Goal: Task Accomplishment & Management: Manage account settings

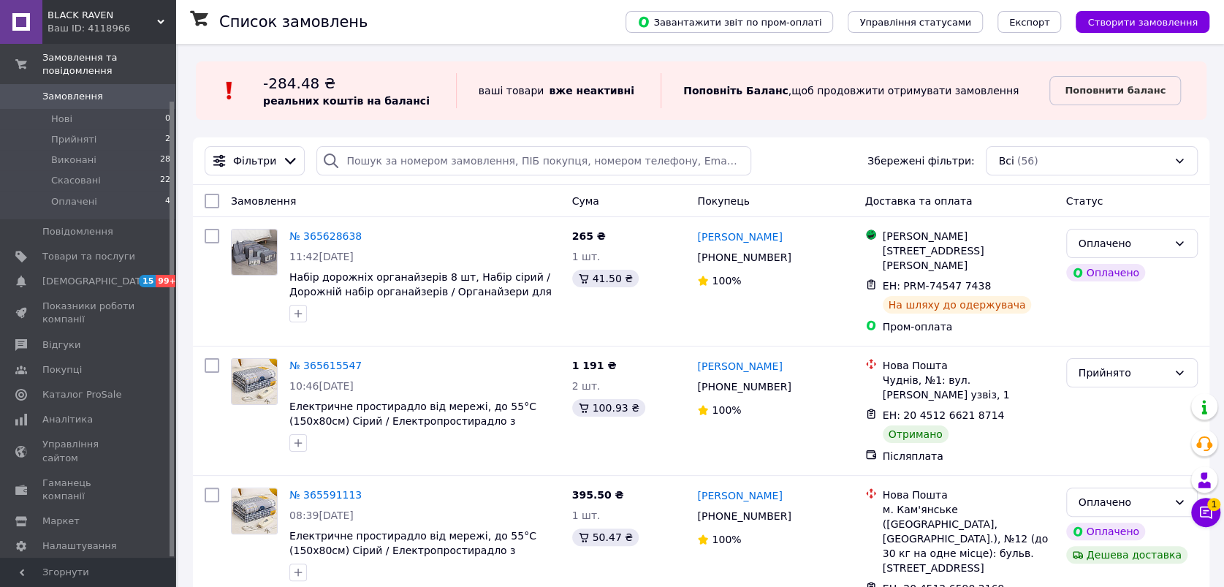
scroll to position [81, 0]
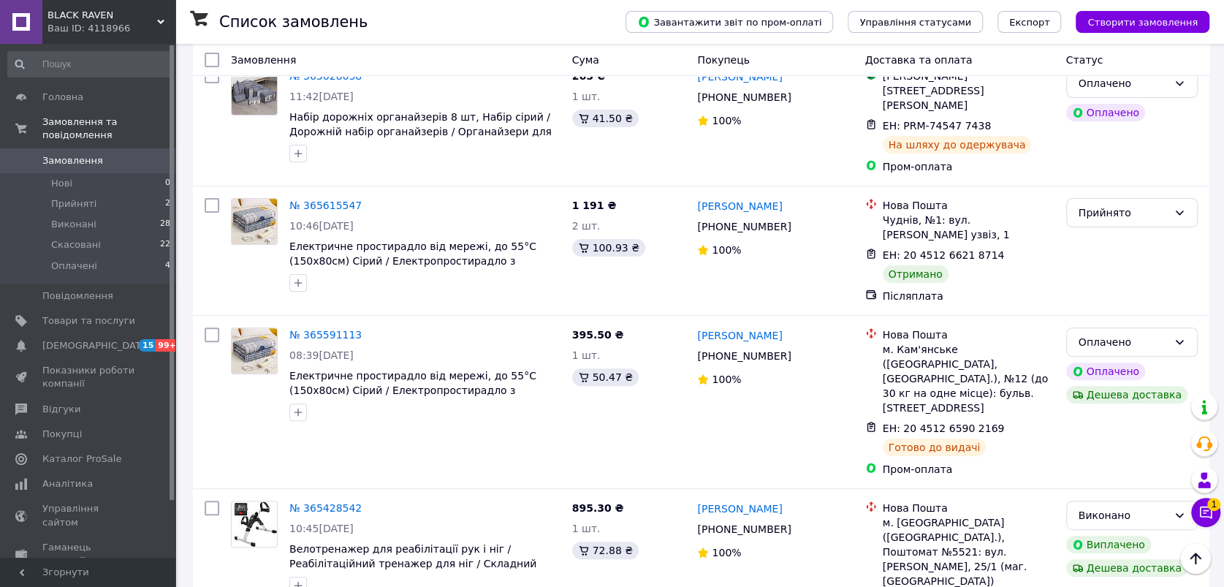
scroll to position [81, 0]
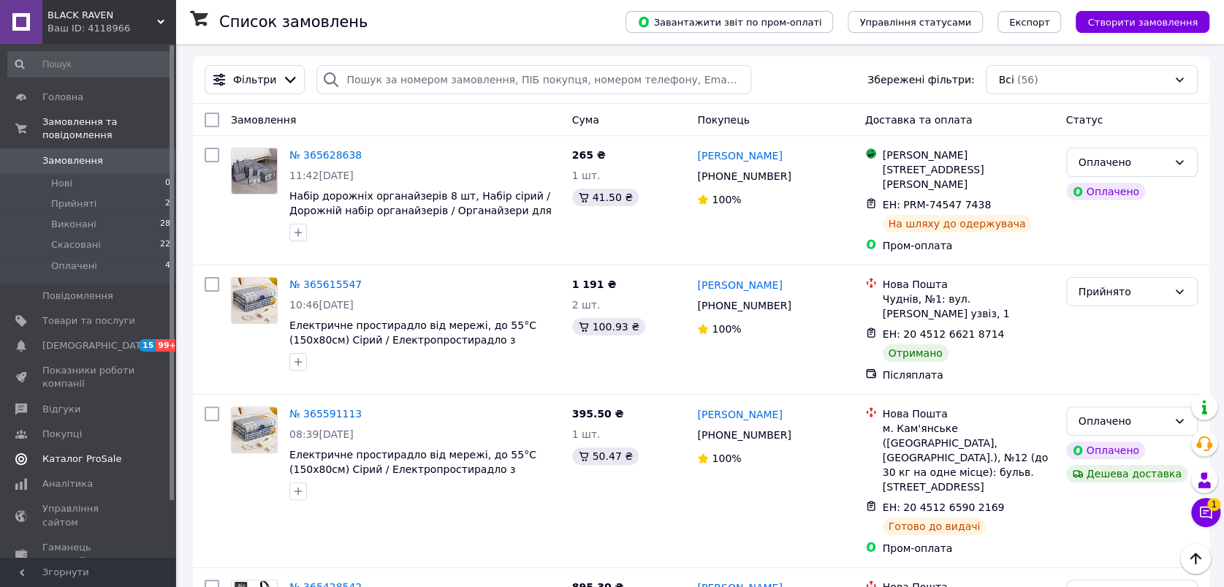
click at [83, 452] on span "Каталог ProSale" at bounding box center [81, 458] width 79 height 13
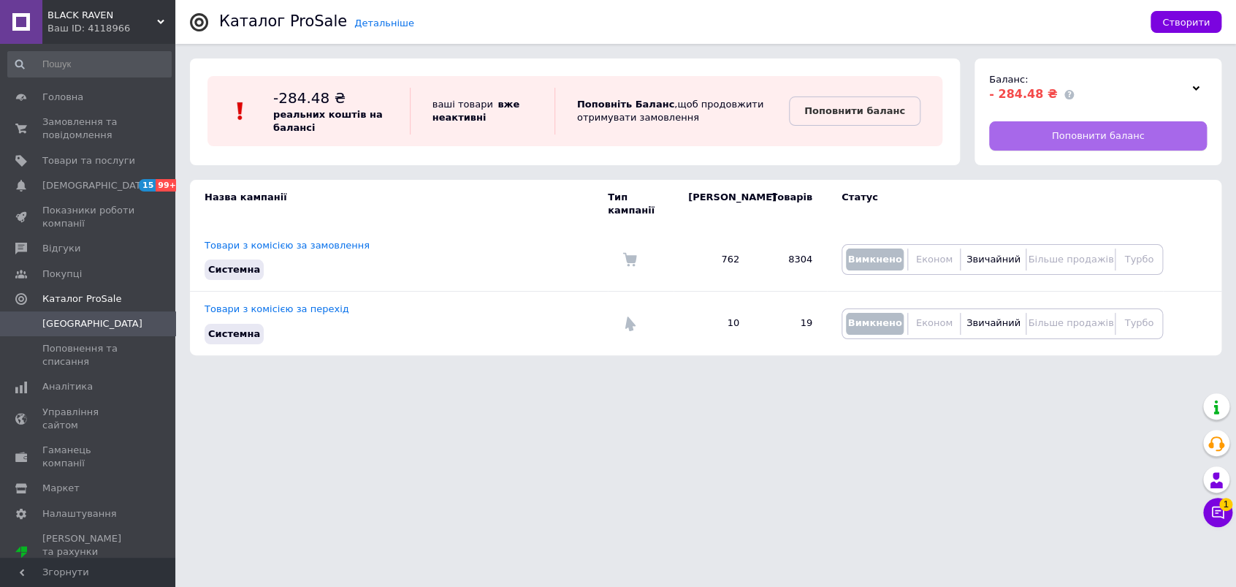
click at [1032, 133] on link "Поповнити баланс" at bounding box center [1098, 135] width 218 height 29
click at [99, 409] on span "Управління сайтом" at bounding box center [88, 419] width 93 height 26
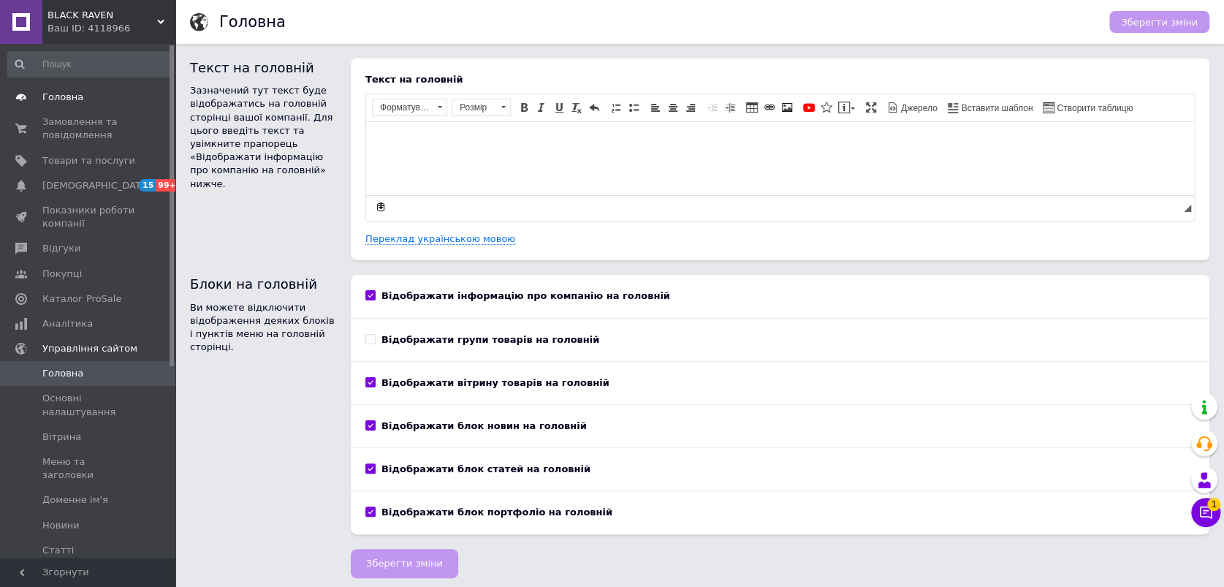
click at [91, 88] on link "Головна" at bounding box center [89, 97] width 179 height 25
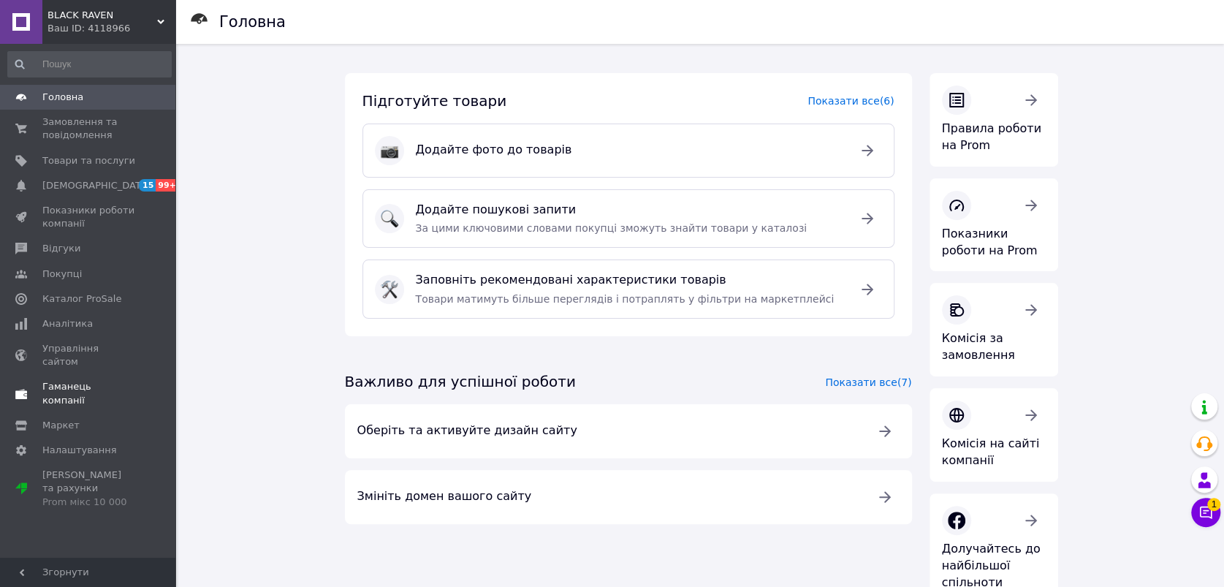
click at [101, 380] on span "Гаманець компанії" at bounding box center [88, 393] width 93 height 26
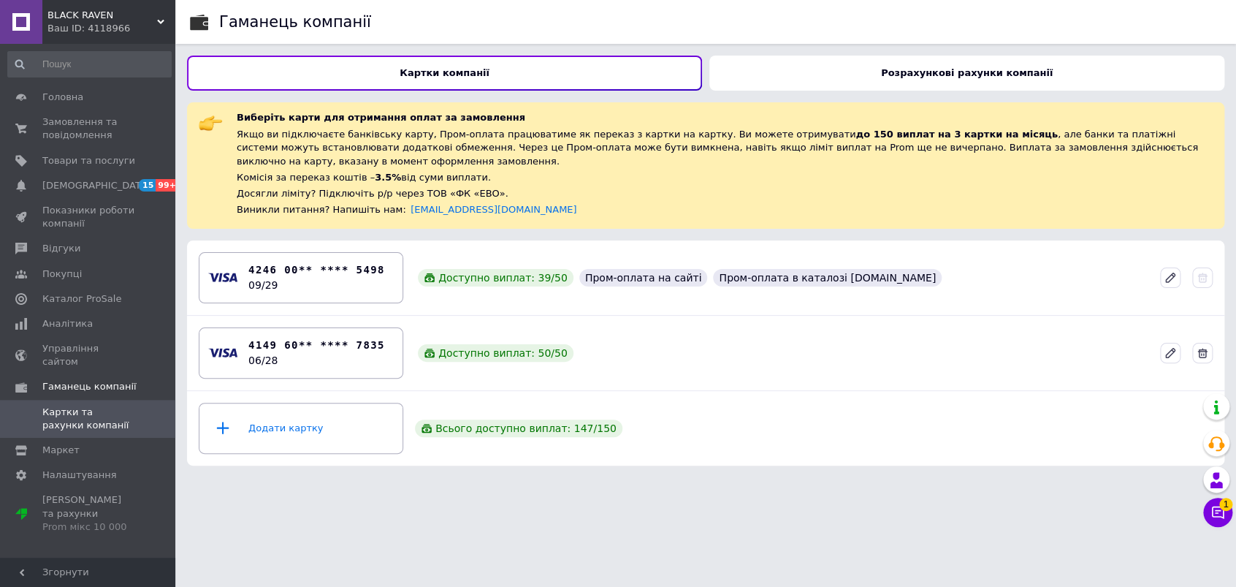
click at [889, 64] on div "Розрахункові рахунки компанії" at bounding box center [966, 73] width 515 height 35
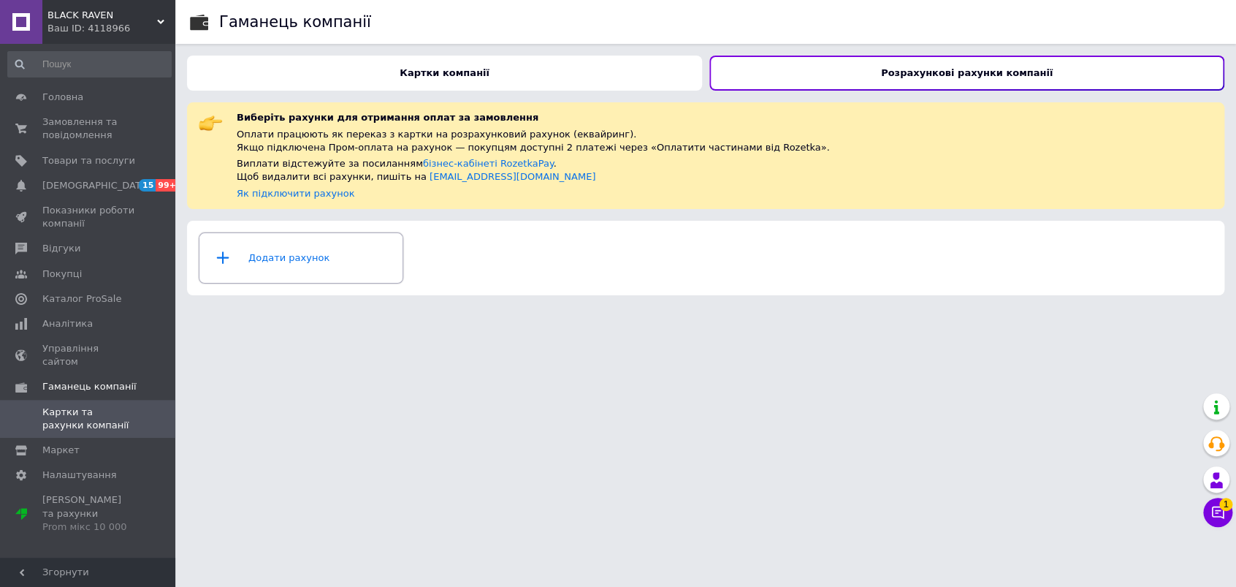
click at [344, 256] on div "Додати рахунок" at bounding box center [301, 258] width 186 height 44
click at [91, 463] on link "Налаштування" at bounding box center [89, 475] width 179 height 25
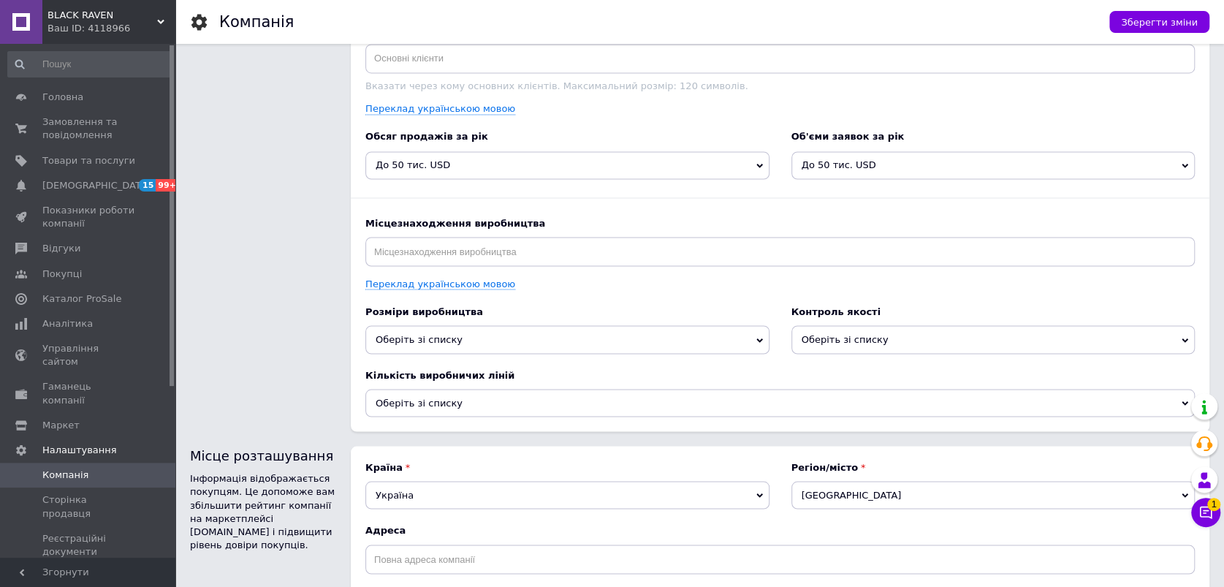
scroll to position [1760, 0]
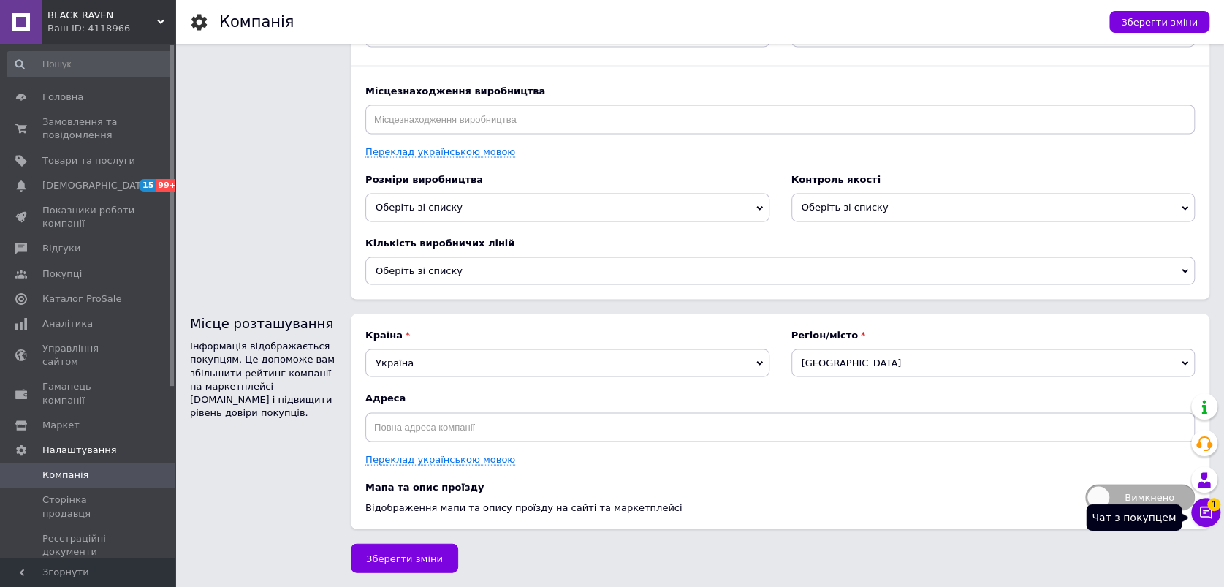
click at [1201, 522] on button "Чат з покупцем 1" at bounding box center [1205, 512] width 29 height 29
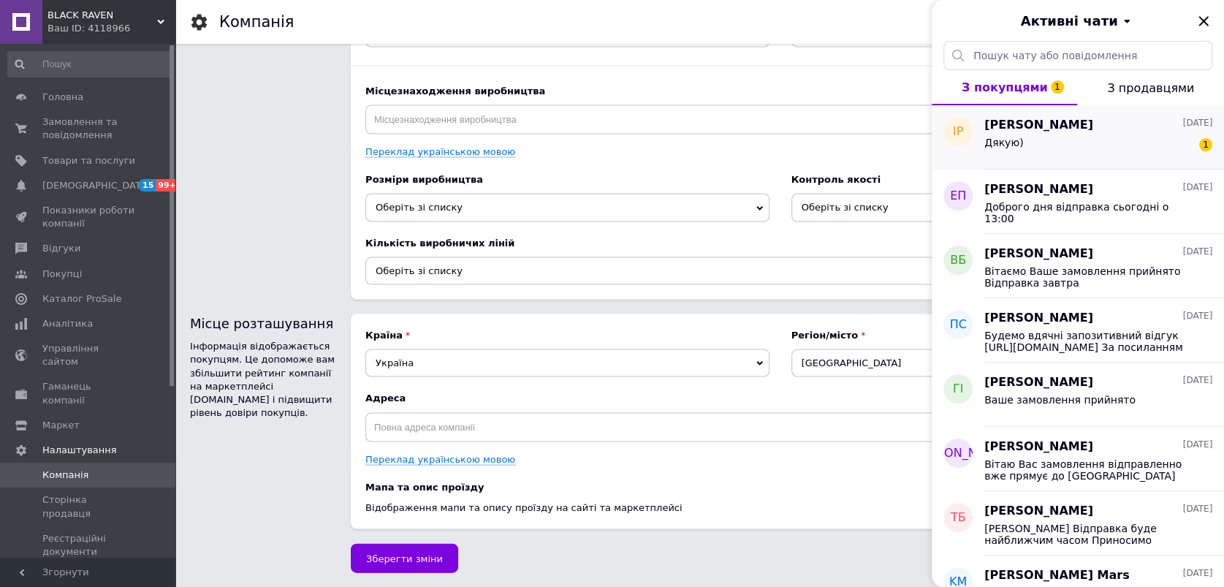
click at [1132, 148] on div "Дякую) 1" at bounding box center [1098, 145] width 228 height 23
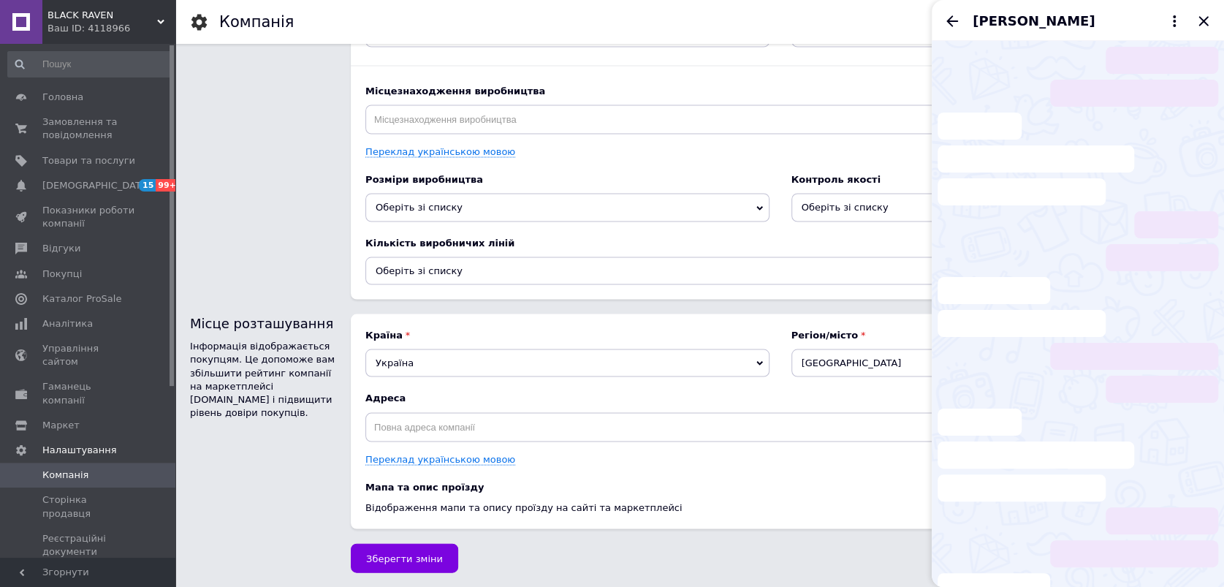
scroll to position [715, 0]
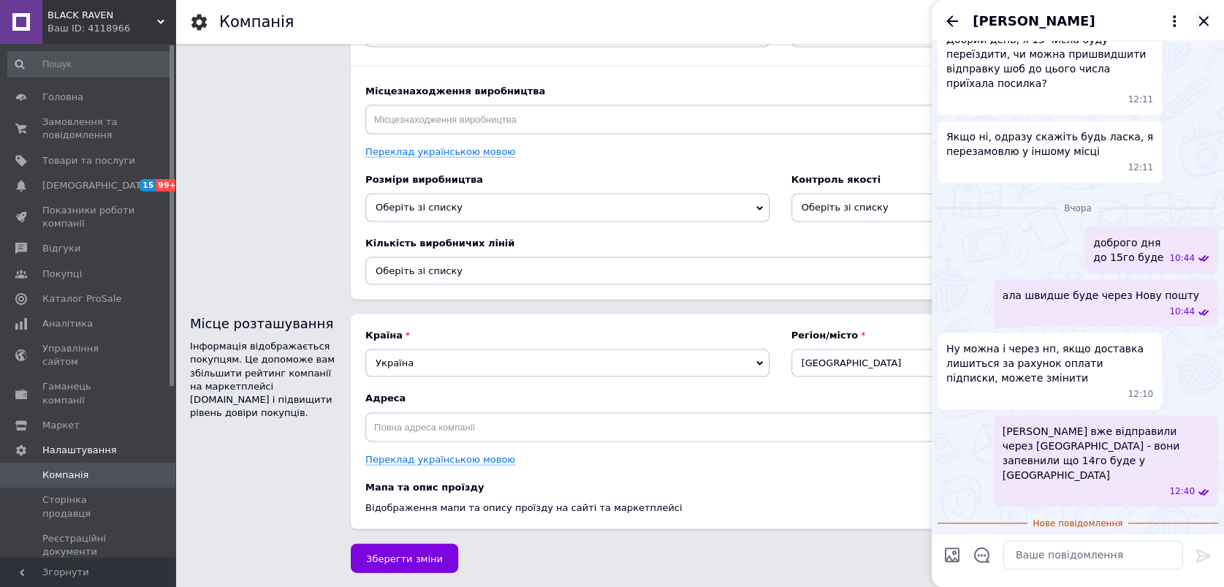
click at [1210, 15] on icon "Закрити" at bounding box center [1204, 21] width 18 height 18
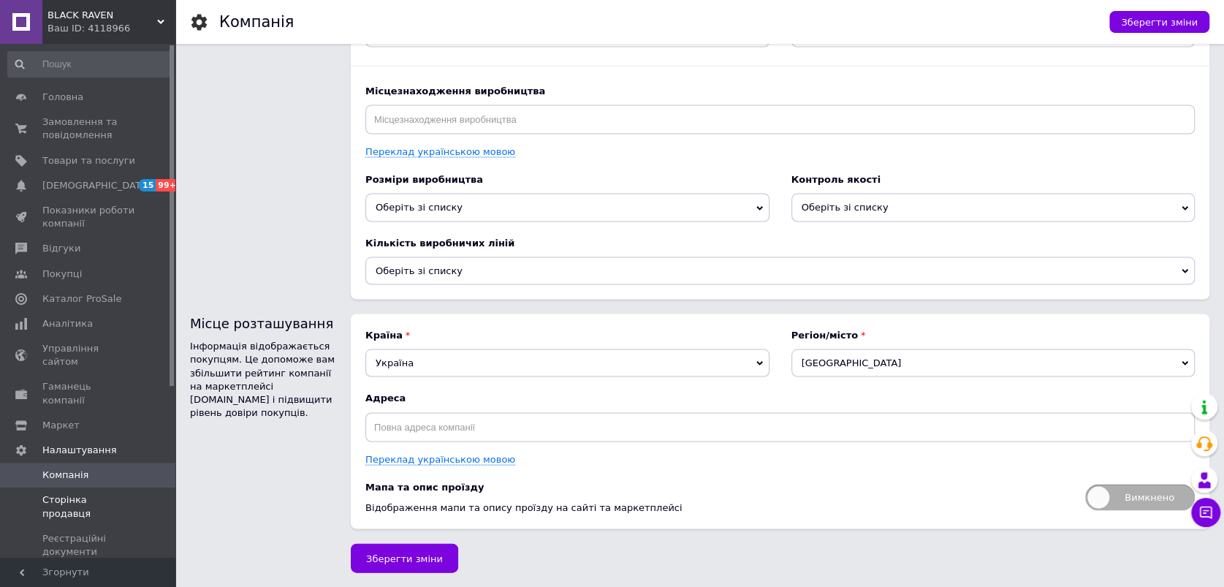
click at [113, 493] on span "Сторінка продавця" at bounding box center [88, 506] width 93 height 26
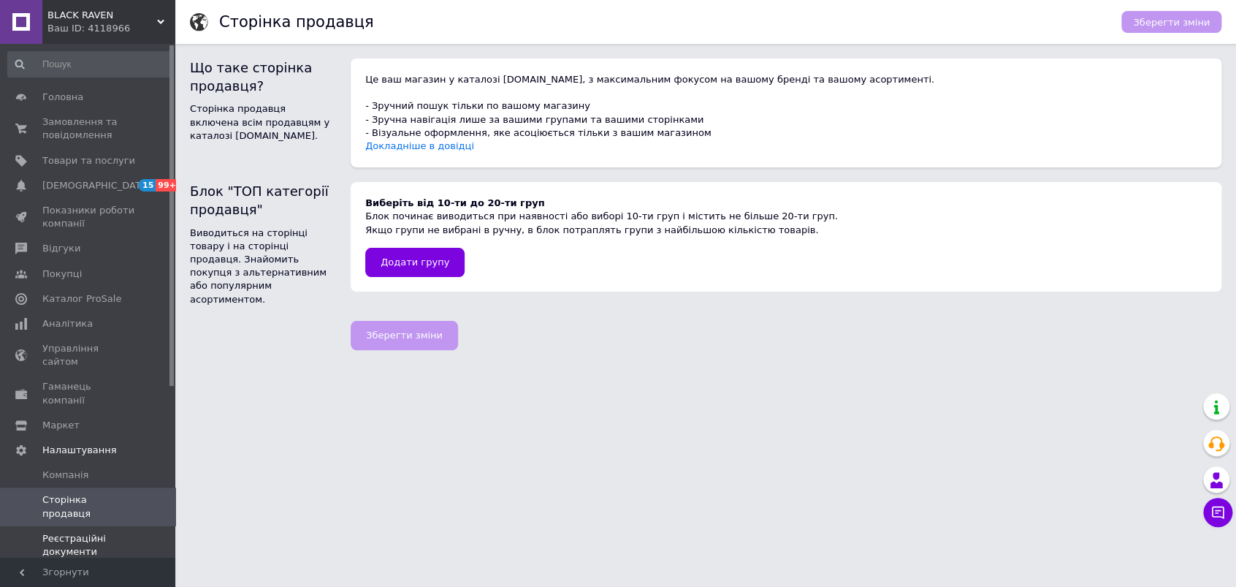
click at [99, 532] on span "Реєстраційні документи" at bounding box center [88, 545] width 93 height 26
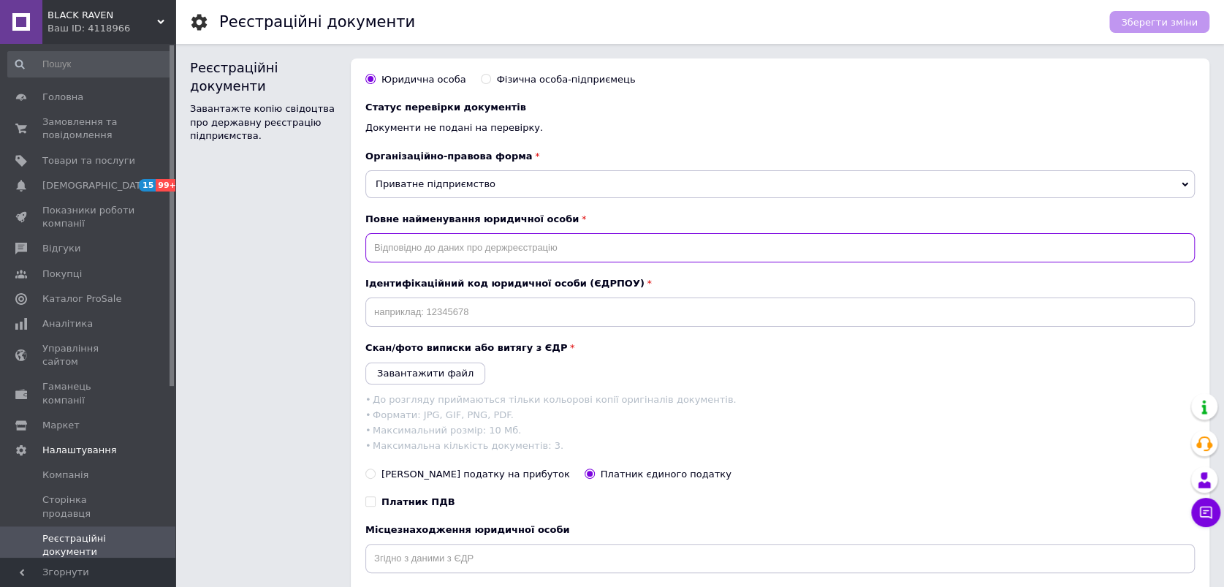
click at [478, 246] on input "text" at bounding box center [779, 247] width 829 height 29
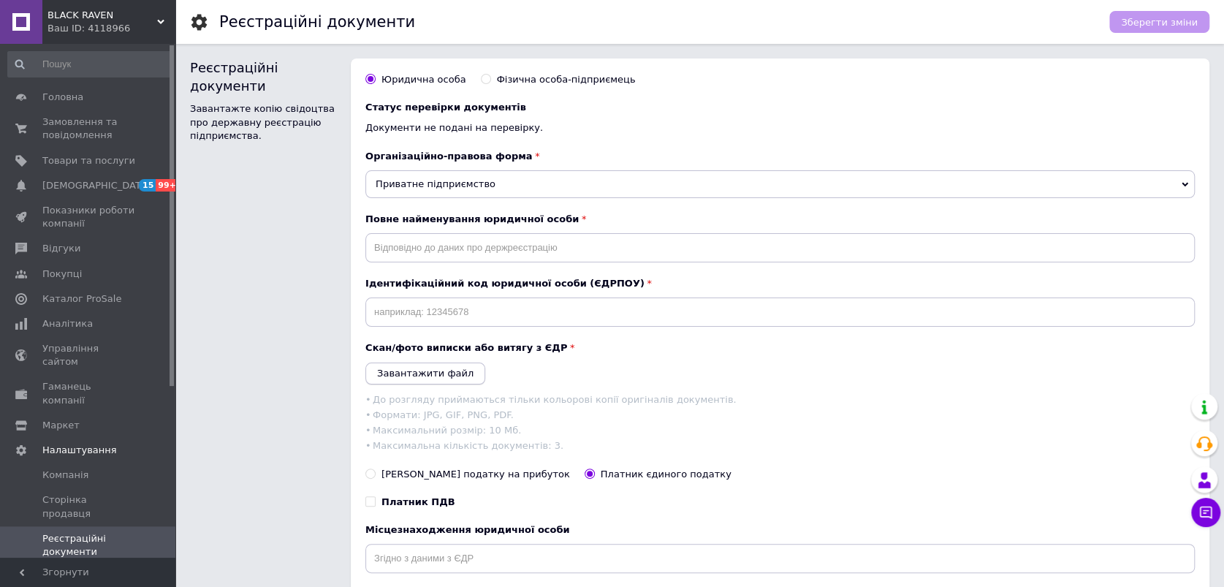
click at [448, 374] on icon "Завантажити файл" at bounding box center [425, 373] width 96 height 11
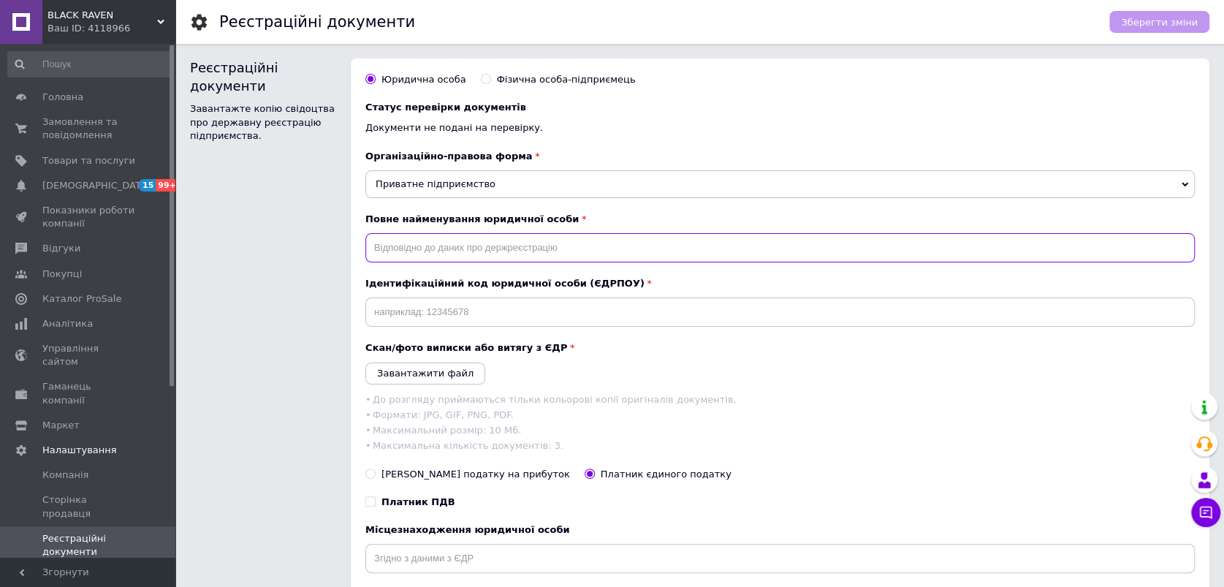
click at [579, 251] on input "text" at bounding box center [779, 247] width 829 height 29
click at [588, 235] on input "text" at bounding box center [779, 247] width 829 height 29
paste input "БЛЕК РЕЙВЕН ЕДЖЕНСІ (БРЕ)"
type input "БЛЕК РЕЙВЕН ЕДЖЕНСІ (БРЕ)"
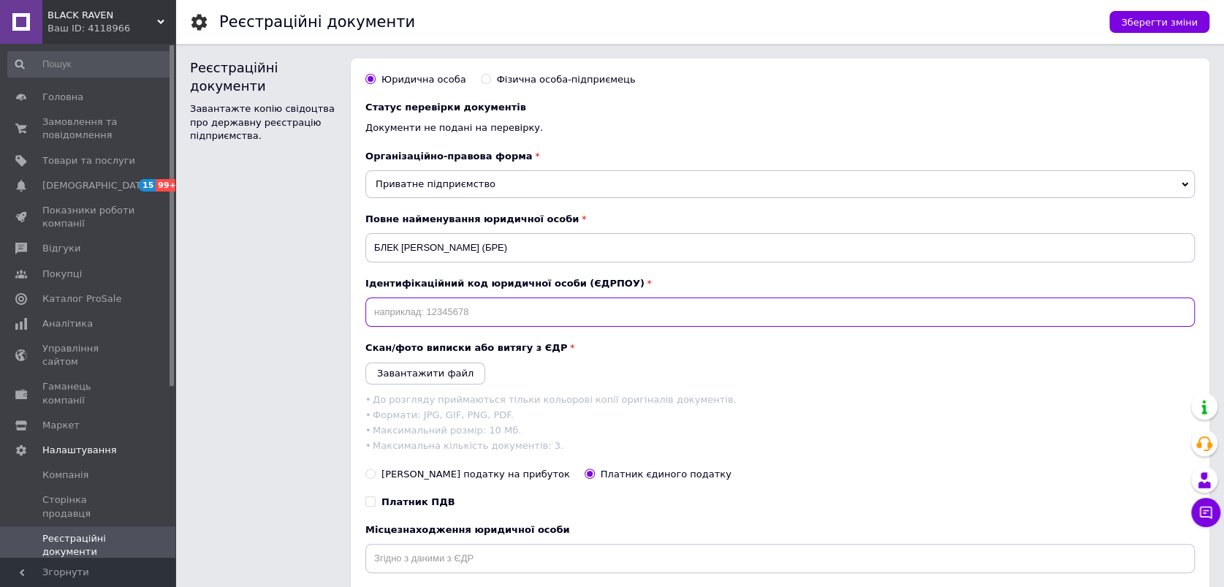
click at [489, 317] on input "text" at bounding box center [779, 311] width 829 height 29
paste input "43491313"
type input "43491313"
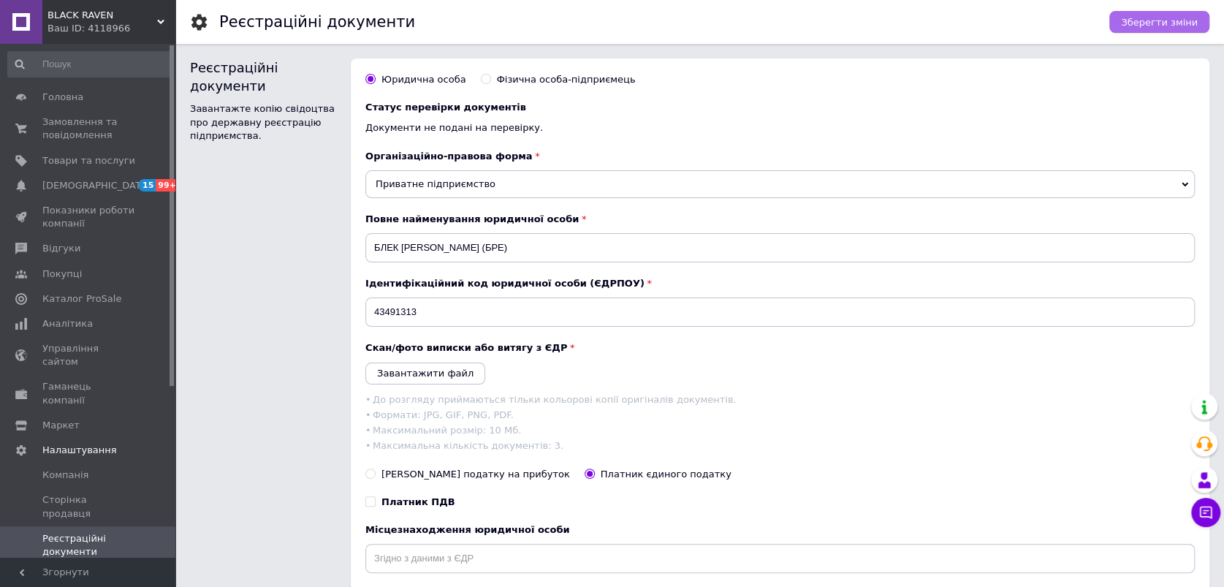
click at [1181, 23] on span "Зберегти зміни" at bounding box center [1159, 22] width 77 height 11
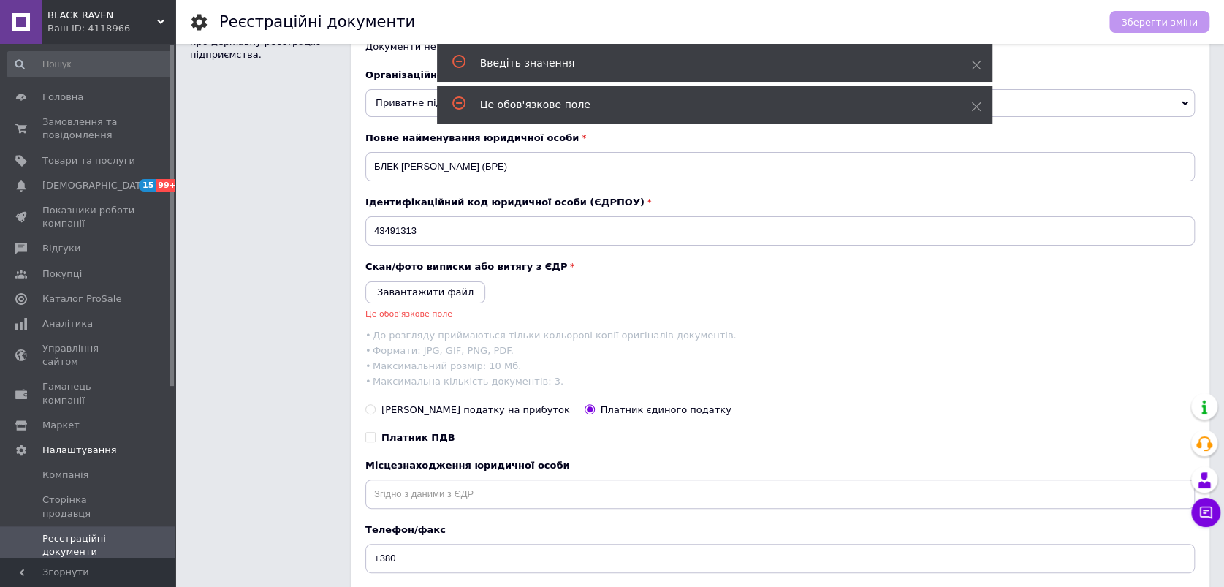
scroll to position [101, 0]
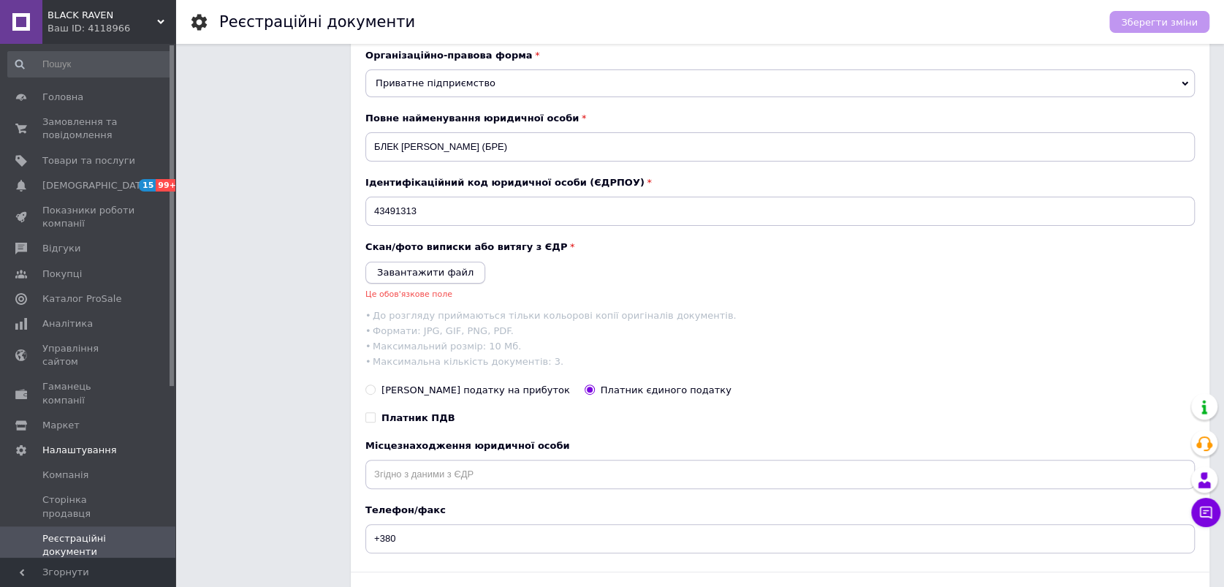
click at [460, 267] on button "Завантажити файл" at bounding box center [425, 273] width 120 height 22
click at [410, 267] on icon "Завантажити файл" at bounding box center [425, 272] width 96 height 11
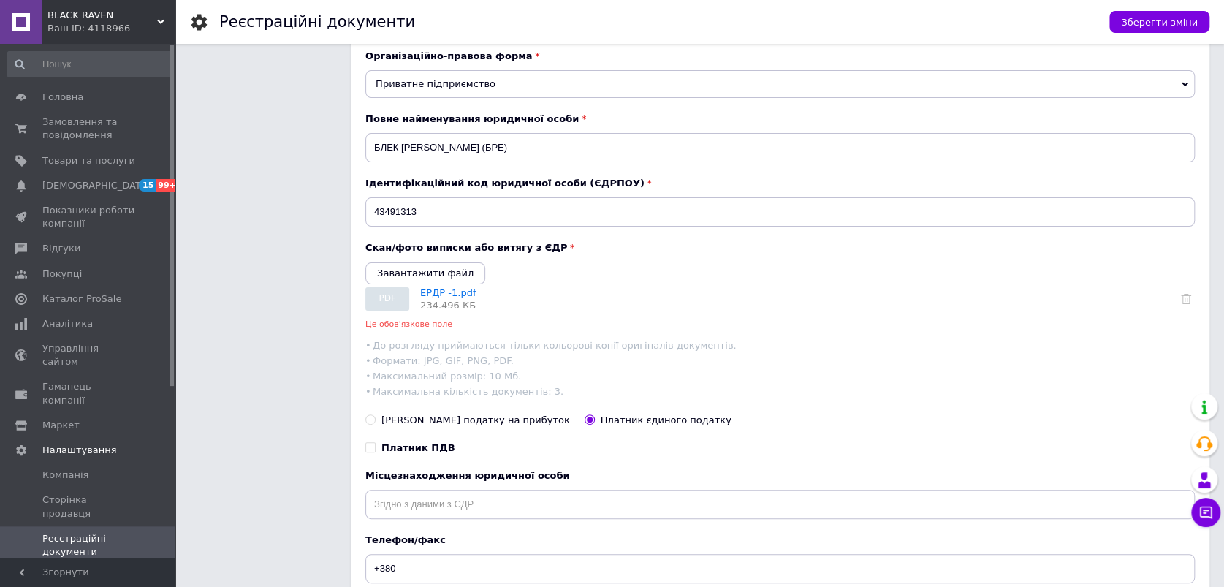
scroll to position [0, 0]
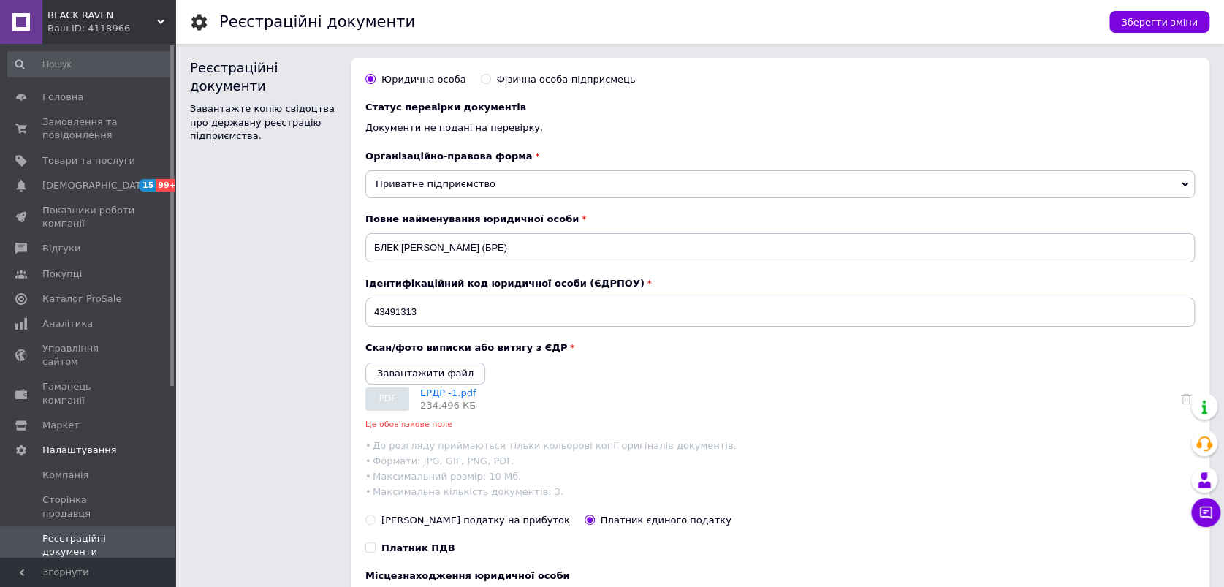
click at [1167, 180] on span "Приватне підприємство" at bounding box center [779, 184] width 829 height 28
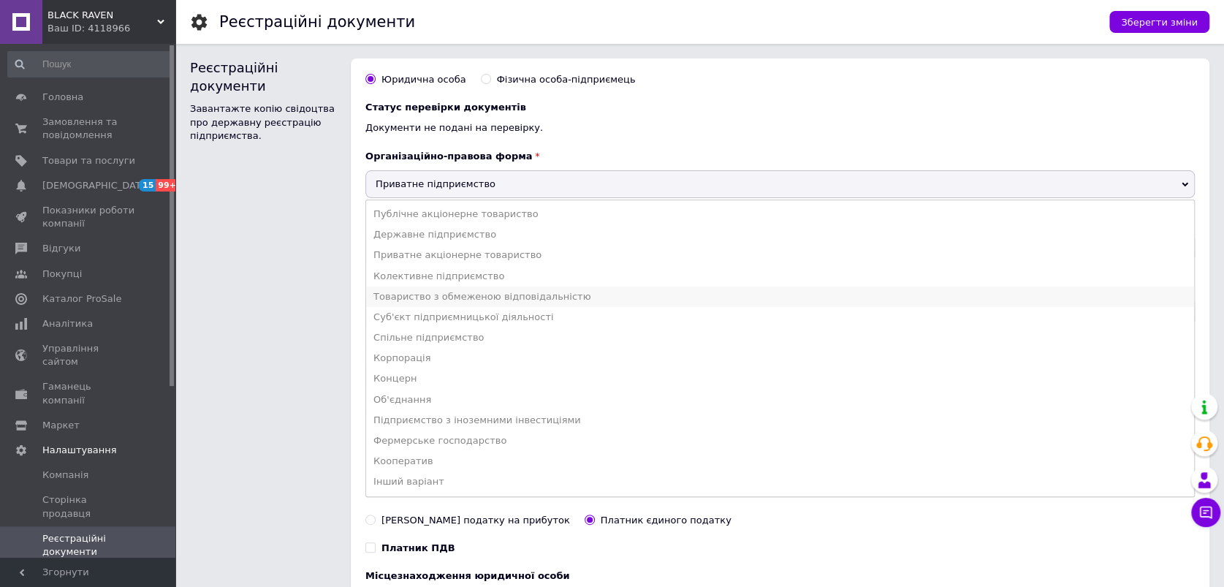
click at [595, 292] on li "Товариство з обмеженою відповідальністю" at bounding box center [780, 296] width 828 height 20
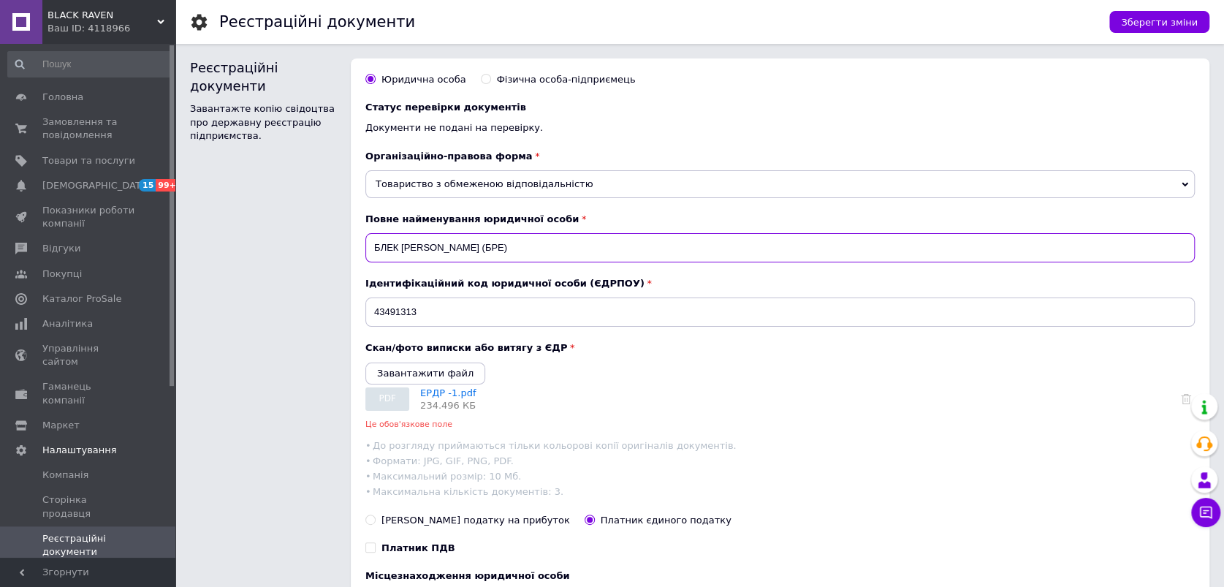
click at [374, 243] on input "БЛЕК РЕЙВЕН ЕДЖЕНСІ (БРЕ)" at bounding box center [779, 247] width 829 height 29
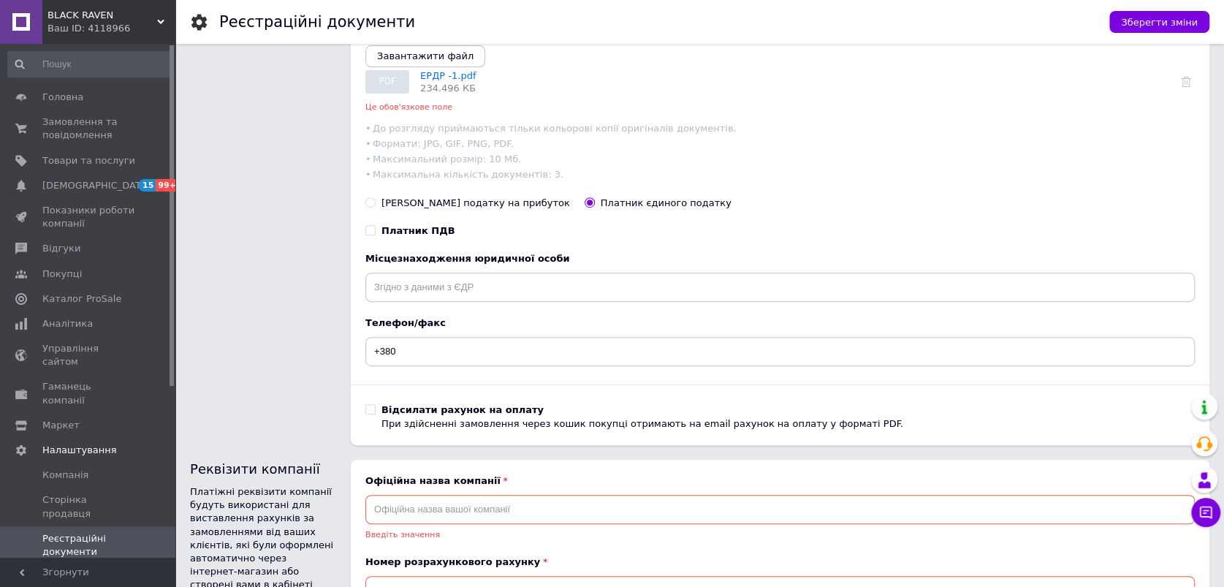
scroll to position [406, 0]
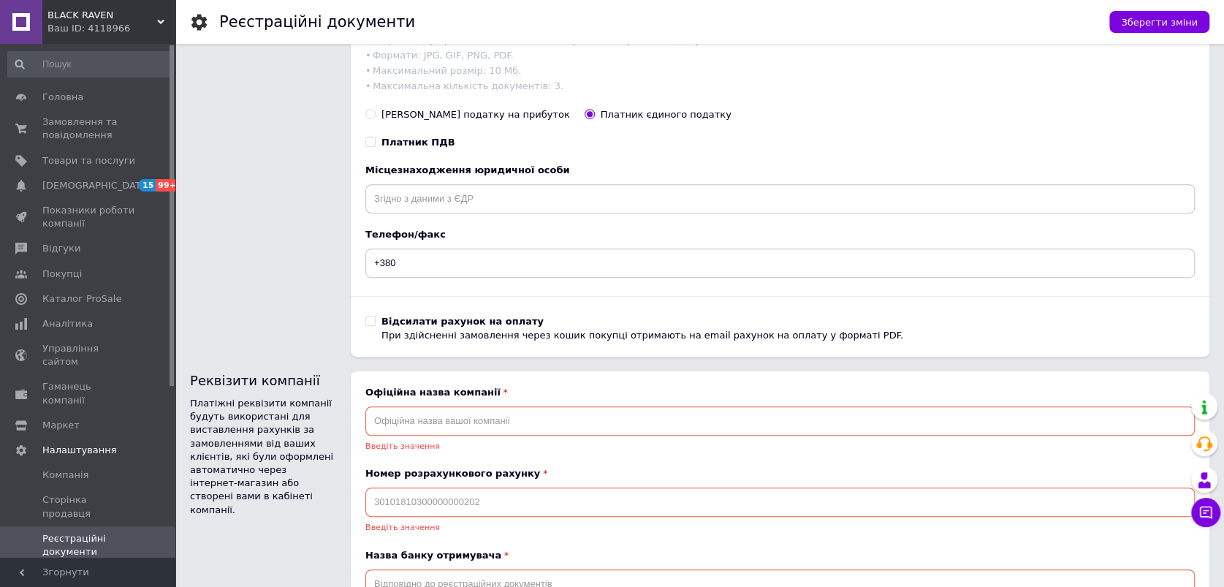
type input "ТОВ БЛЕК РЕЙВЕН ЕДЖЕНСІ (БРЕ)"
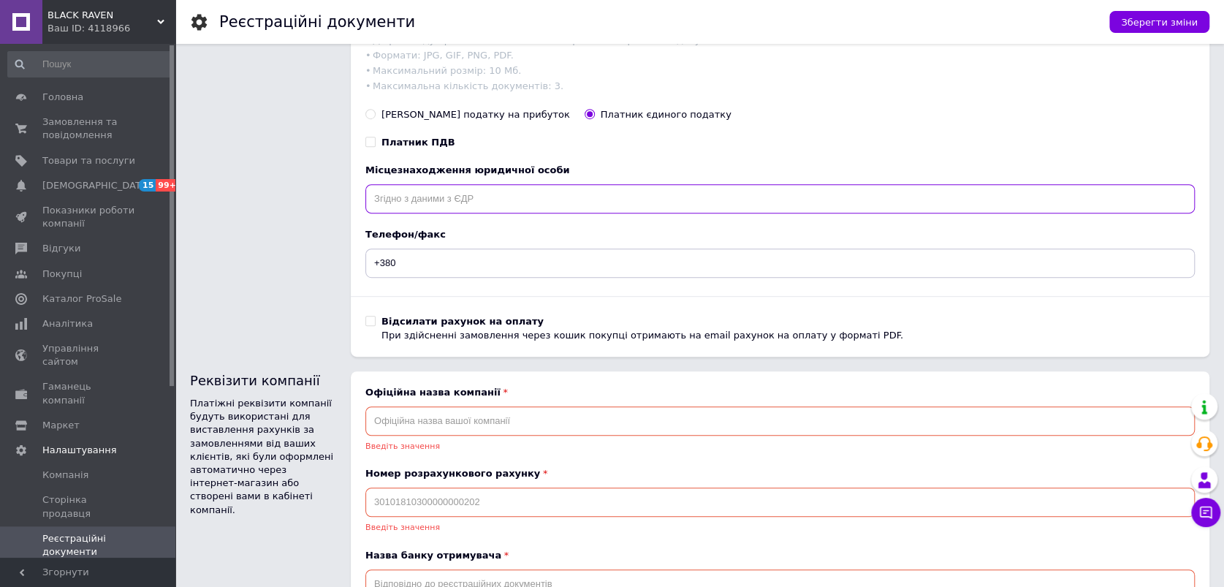
click at [623, 212] on input "text" at bounding box center [779, 198] width 829 height 29
click at [515, 213] on input "text" at bounding box center [779, 198] width 829 height 29
paste input "УКРАЇНА м.КИЇВ 03067 провулок Чугуївський 13-А офис 12"
type input "УКРАЇНА м.КИЇВ 03067 провулок Чугуївський 13-А офис 12"
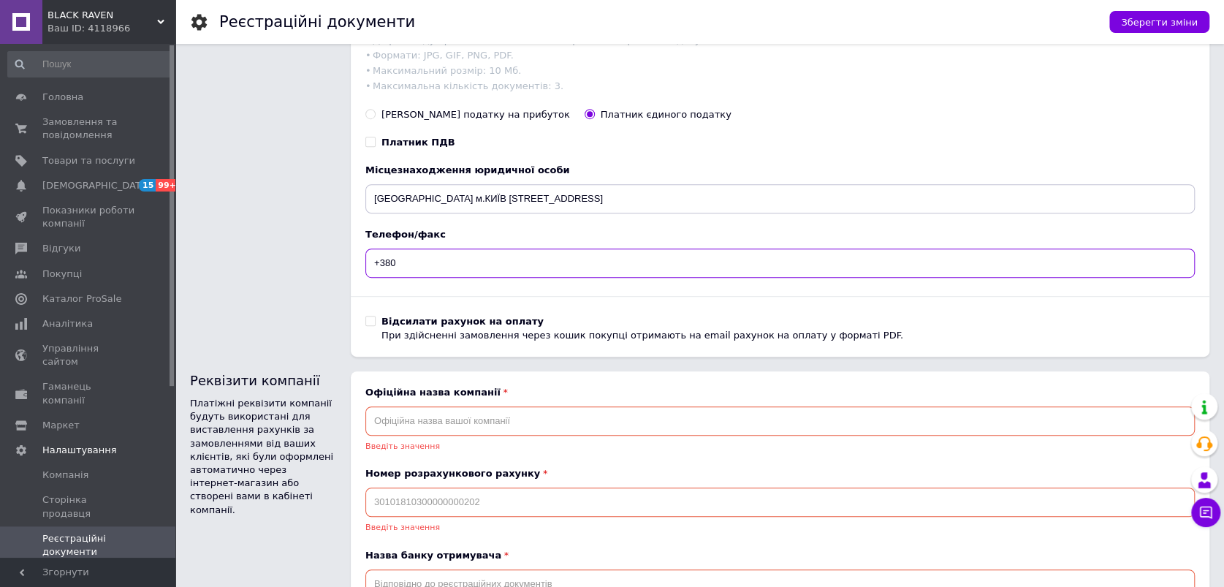
click at [494, 272] on input "+380" at bounding box center [779, 262] width 829 height 29
type input "+380637654315"
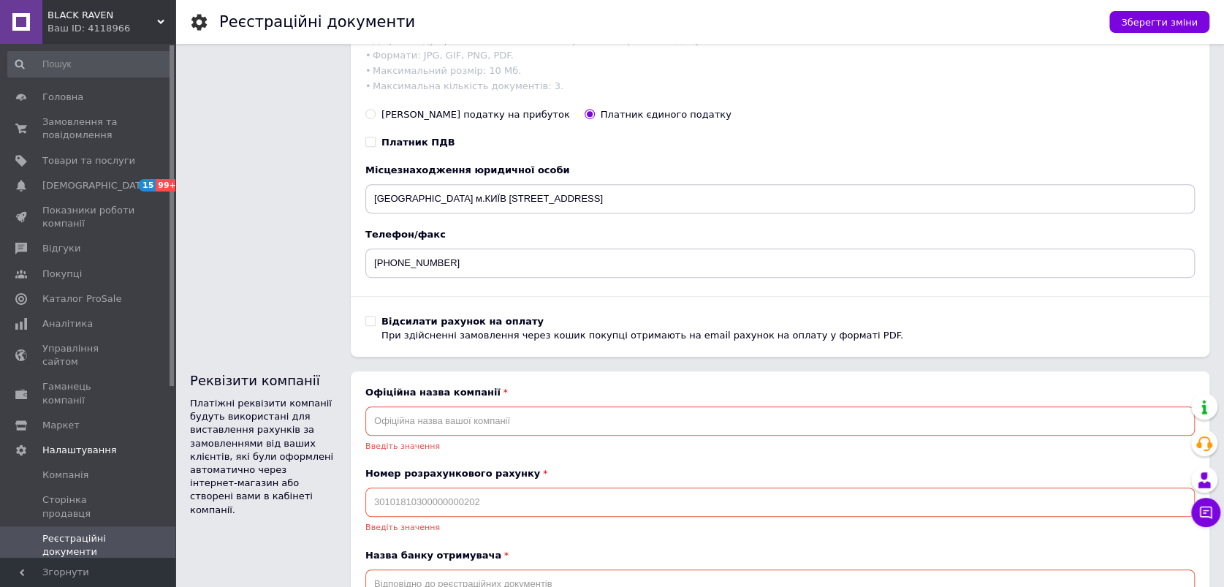
click at [368, 325] on input "Відсилати рахунок на оплату При здійсненні замовлення через кошик покупці отрим…" at bounding box center [369, 320] width 9 height 9
checkbox input "true"
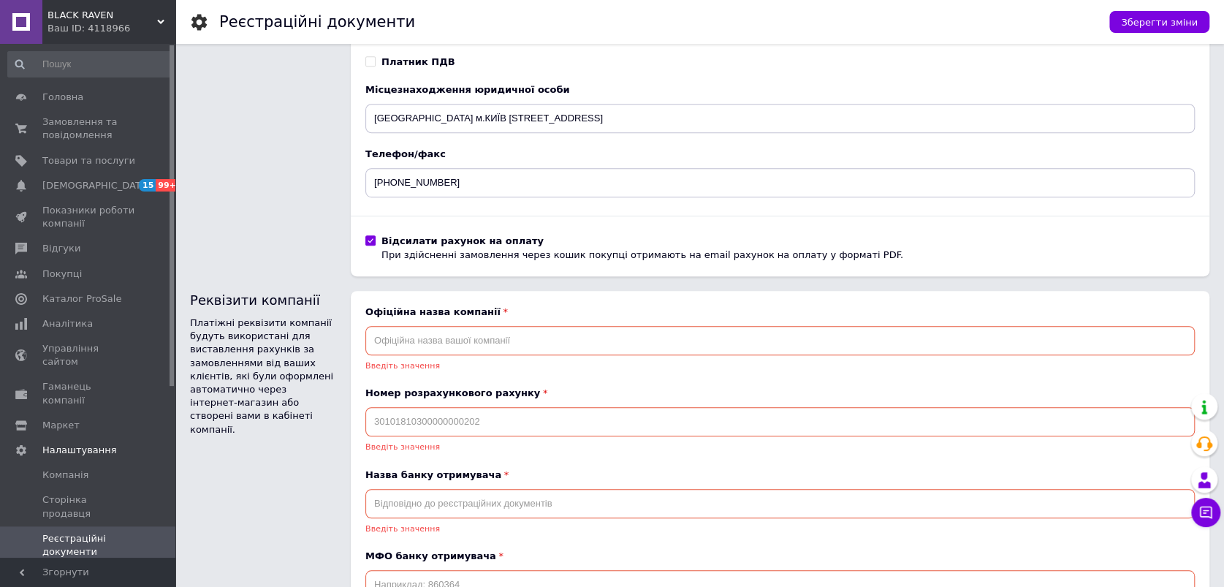
scroll to position [487, 0]
click at [520, 349] on input "text" at bounding box center [779, 339] width 829 height 29
click at [661, 350] on input "text" at bounding box center [779, 339] width 829 height 29
paste input "ТОВАРИСТВО З ОБМЕЖЕНОЮ ВІДПОВІДАЛЬНІСТЮ "БЛЕК РЕЙВЕН ЕДЖЕНСІ""
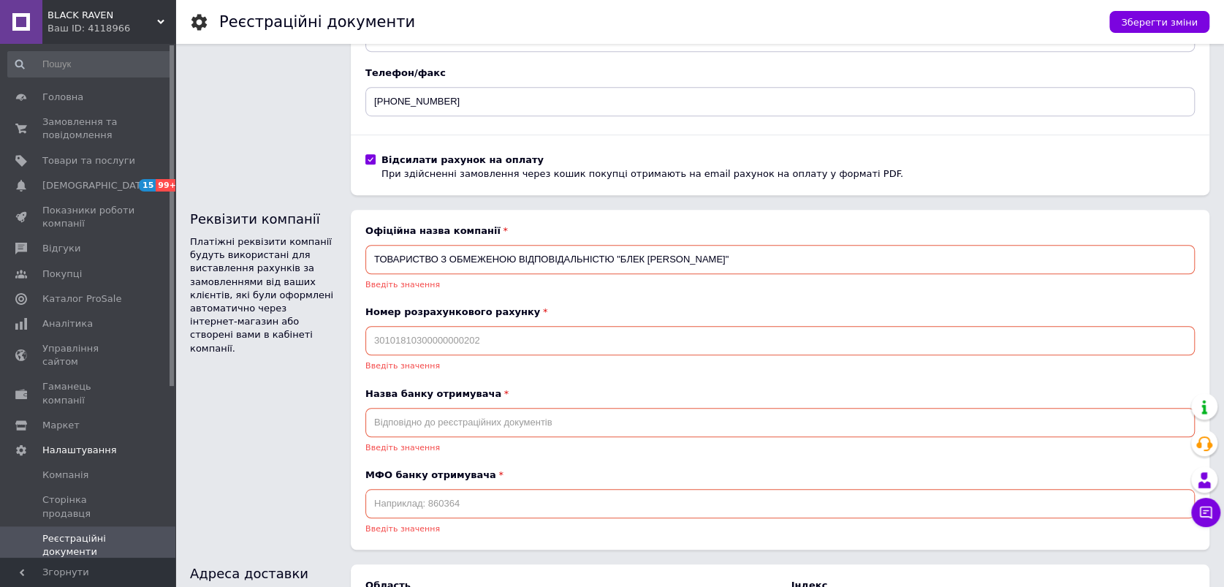
scroll to position [568, 0]
type input "ТОВАРИСТВО З ОБМЕЖЕНОЮ ВІДПОВІДАЛЬНІСТЮ "БЛЕК РЕЙВЕН ЕДЖЕНСІ""
click at [478, 346] on input at bounding box center [779, 339] width 829 height 29
paste input "UA263052990000026004015017043"
type input "UA263052990000026004015017043"
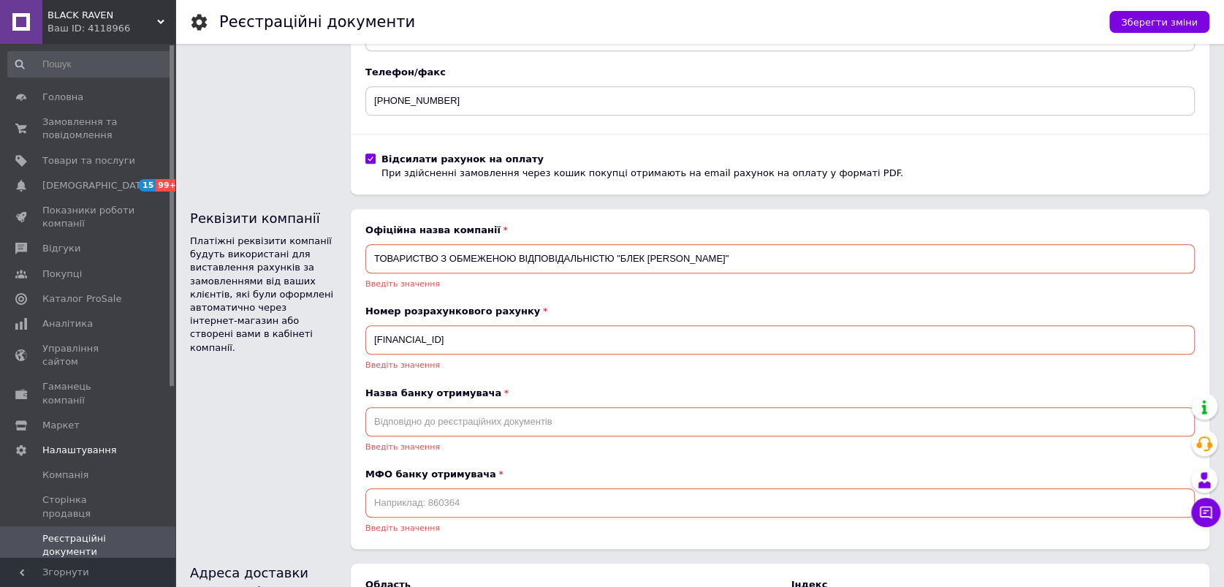
click at [490, 422] on input "text" at bounding box center [779, 421] width 829 height 29
click at [598, 427] on input "text" at bounding box center [779, 421] width 829 height 29
paste input "ПАТ КБ "ПРИВАТБАНК""
type input "ПАТ КБ "ПРИВАТБАНК""
click at [580, 517] on input at bounding box center [779, 502] width 829 height 29
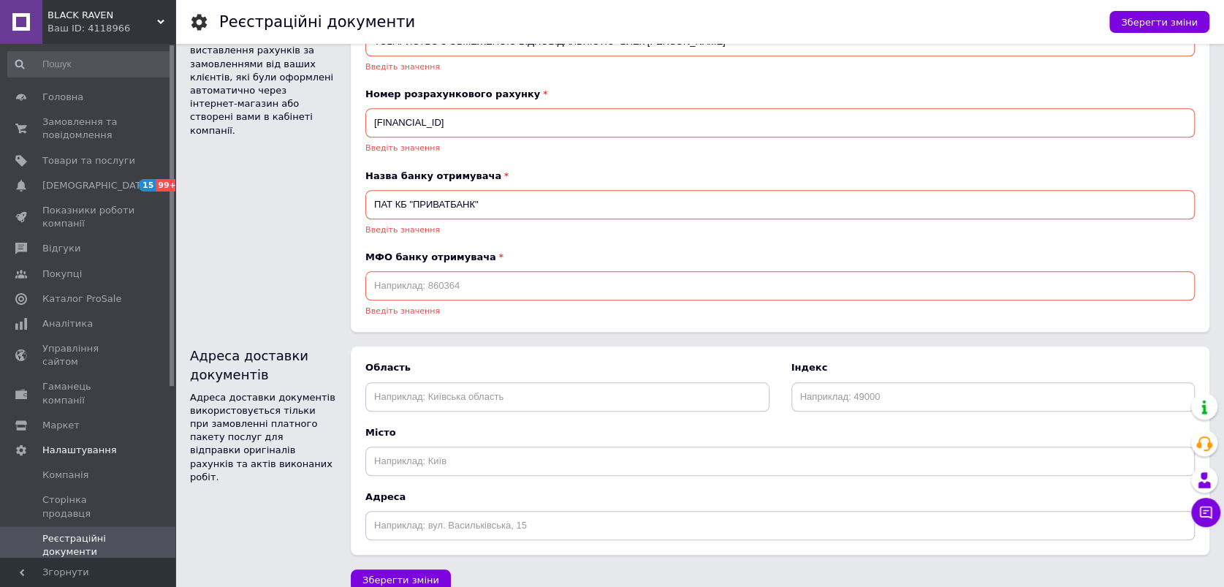
scroll to position [810, 0]
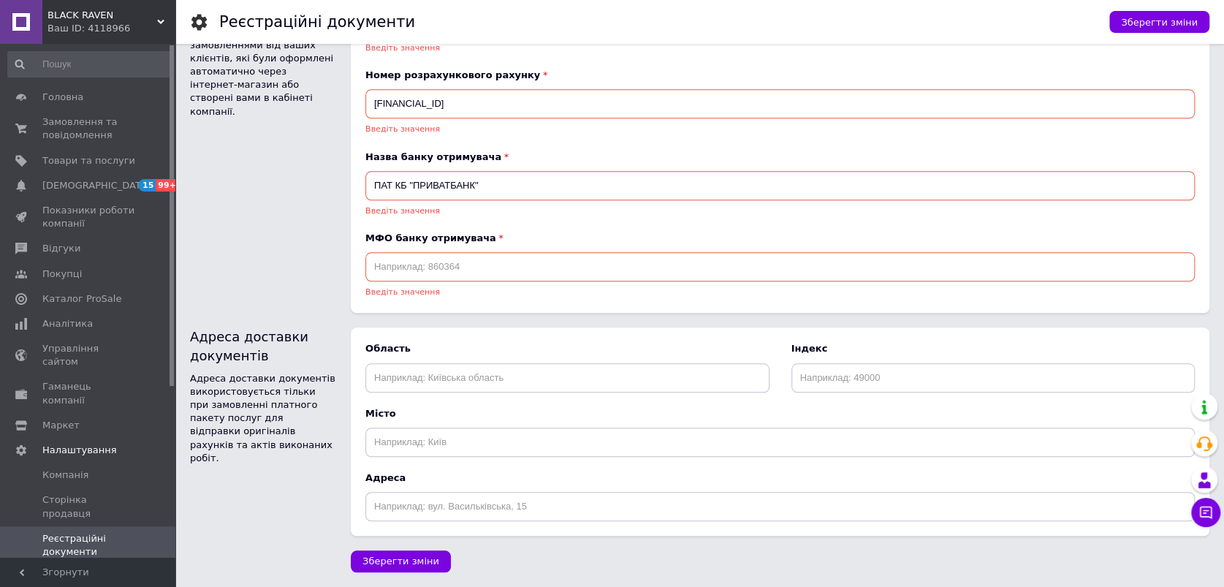
click at [501, 265] on input at bounding box center [779, 266] width 829 height 29
paste input "305299"
type input "305299"
click at [549, 372] on input "text" at bounding box center [567, 377] width 404 height 29
type input "К"
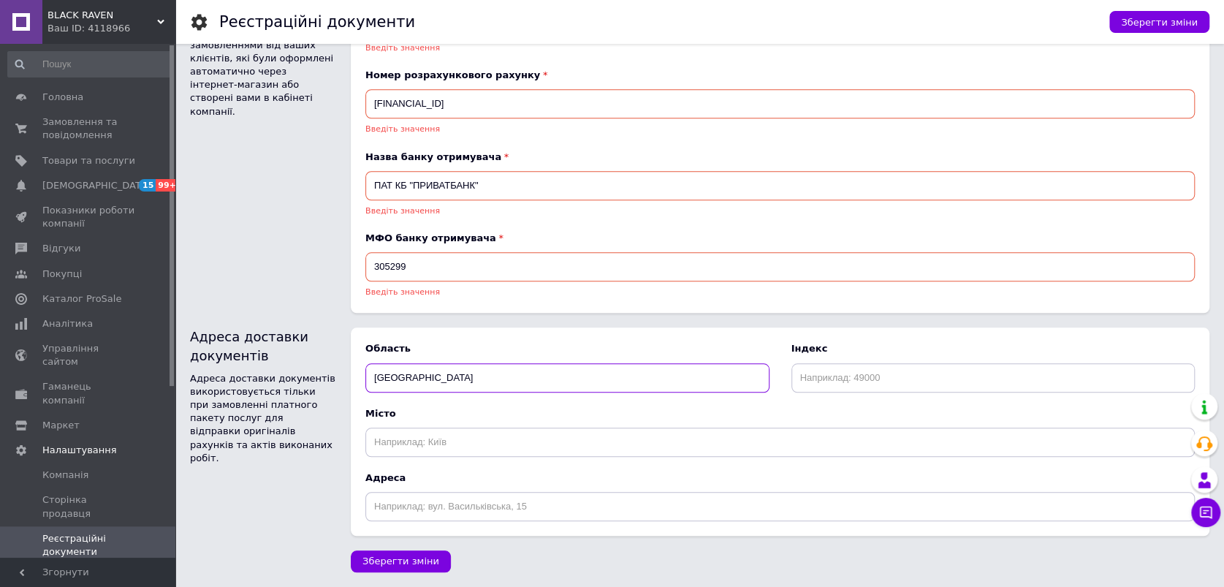
type input "Київ"
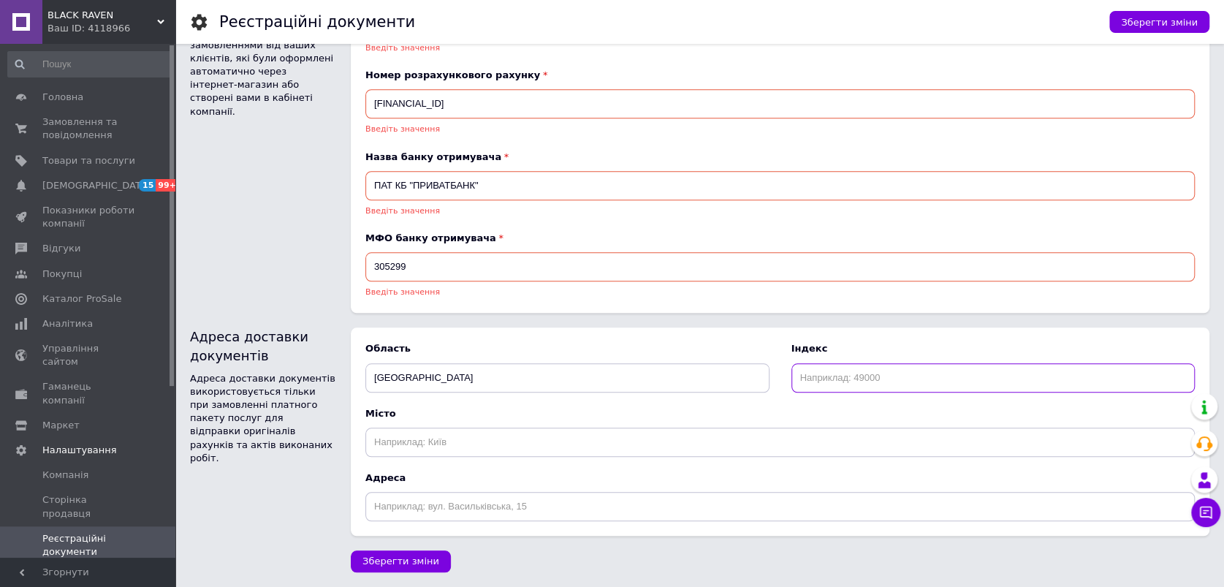
click at [815, 376] on input at bounding box center [993, 377] width 404 height 29
type input "03067"
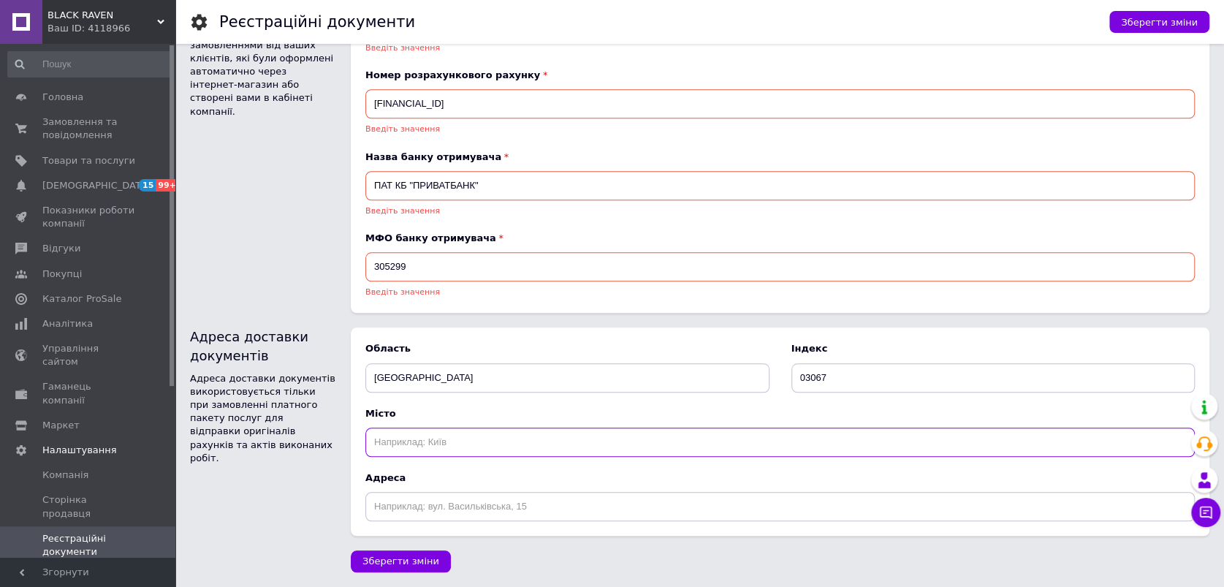
click at [691, 446] on input "text" at bounding box center [779, 441] width 829 height 29
type input "Київ"
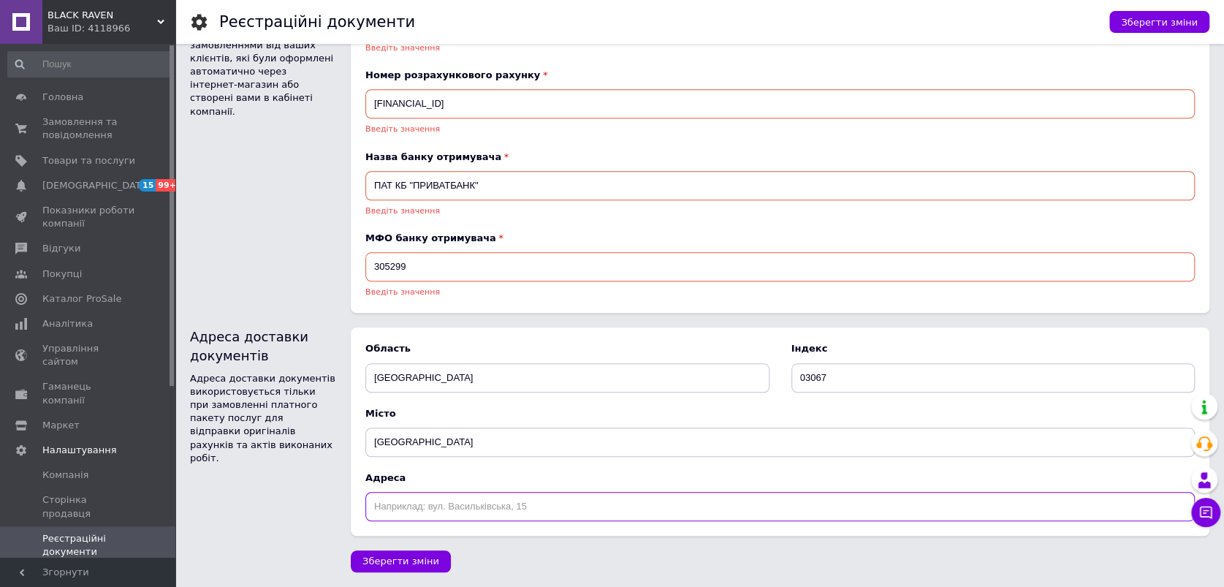
click at [601, 495] on input "text" at bounding box center [779, 506] width 829 height 29
type input "П"
type input "вул.Полковника Шутова - 9А офіс 220"
click at [427, 557] on span "Зберегти зміни" at bounding box center [400, 560] width 77 height 11
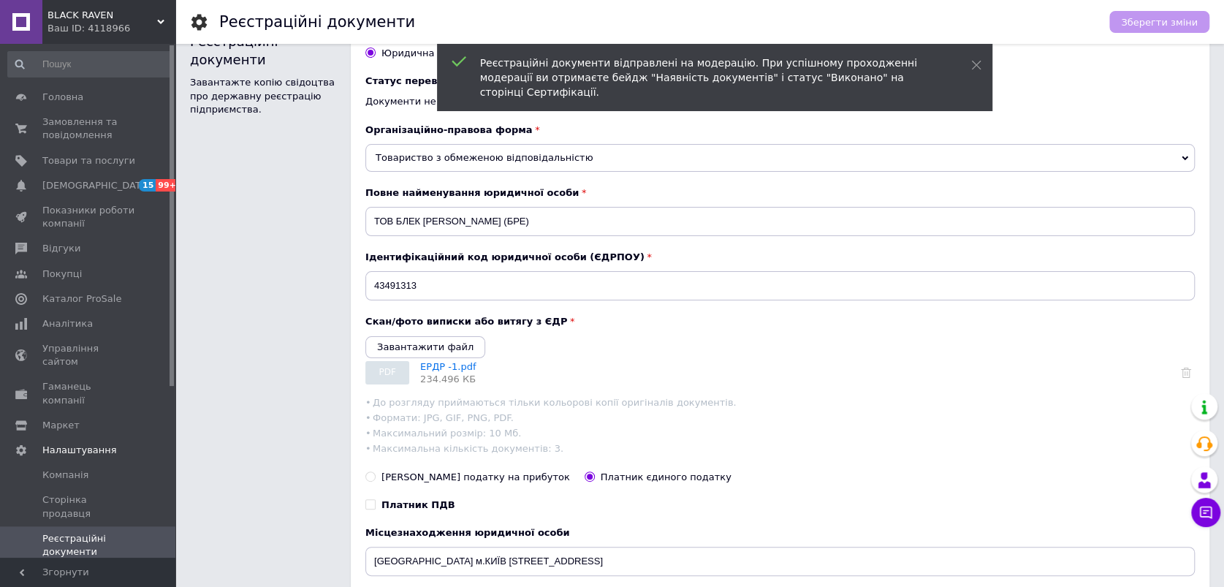
scroll to position [0, 0]
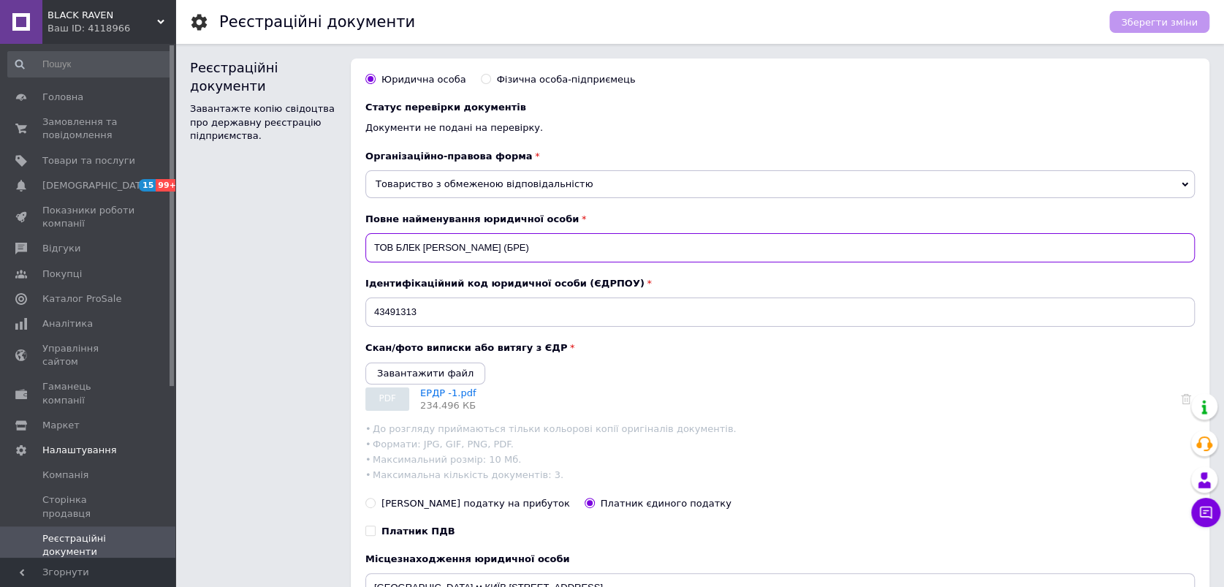
drag, startPoint x: 598, startPoint y: 240, endPoint x: 326, endPoint y: 223, distance: 273.1
click at [326, 224] on div "Реєстраційні документи Завантажте копію свідоцтва про державну реєстрацію підпр…" at bounding box center [699, 401] width 1019 height 687
paste input "АРИСТВО З ОБМЕЖЕНОЮ ВІДПОВІДАЛЬНІСТЮ "БЛЕК РЕЙВЕН ЕДЖЕНСІ""
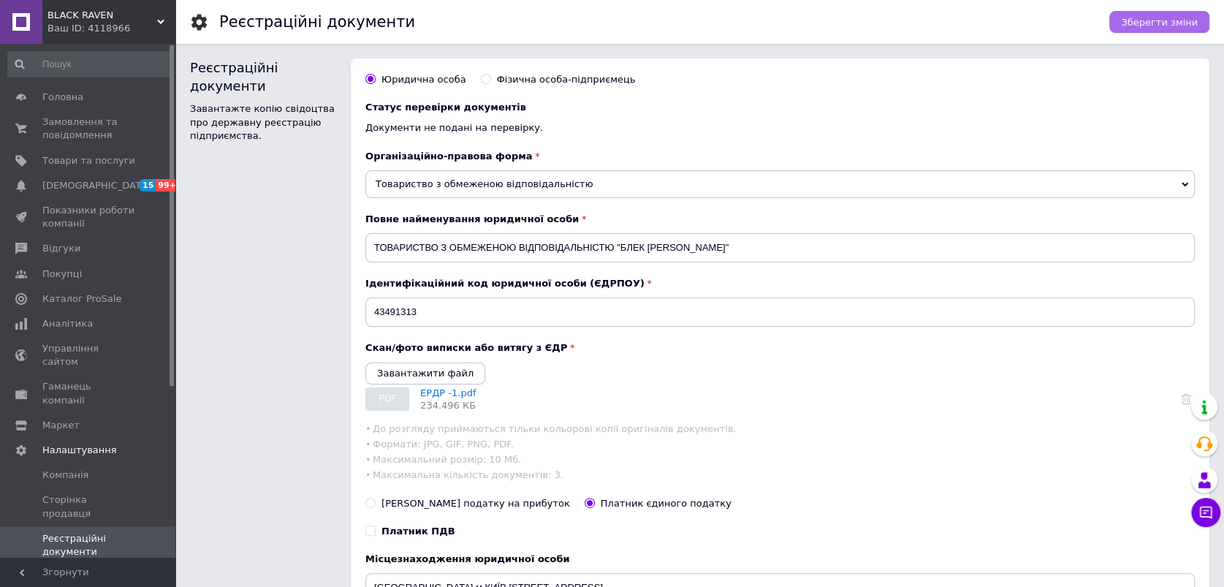
click at [1176, 22] on span "Зберегти зміни" at bounding box center [1159, 22] width 77 height 11
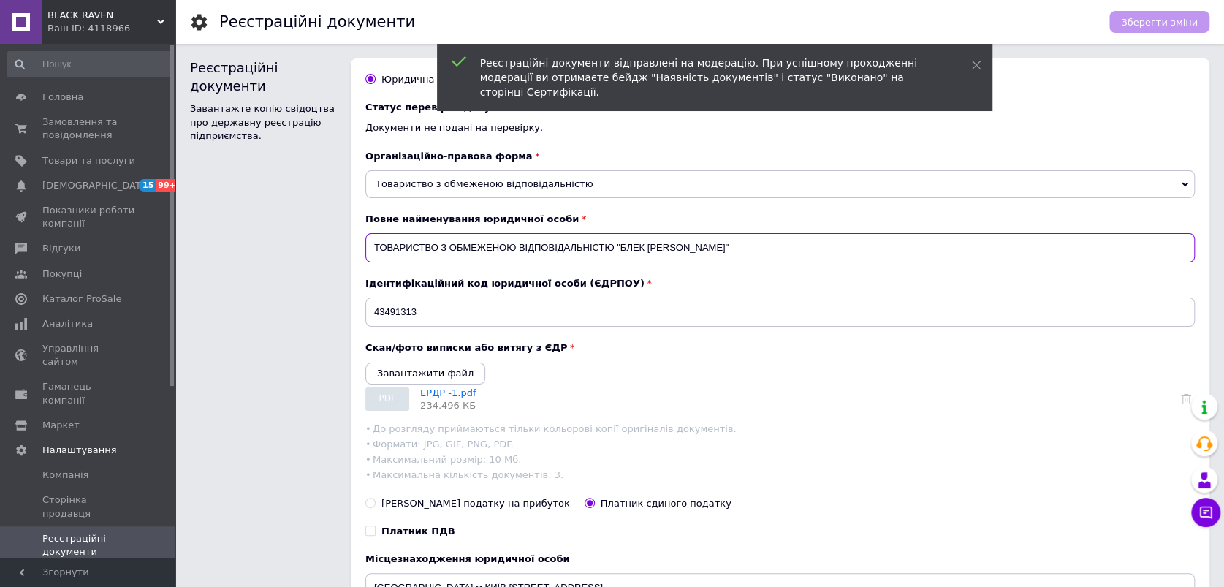
click at [777, 243] on input "ТОВАРИСТВО З ОБМЕЖЕНОЮ ВІДПОВІДАЛЬНІСТЮ "БЛЕК РЕЙВЕН ЕДЖЕНСІ"" at bounding box center [779, 247] width 829 height 29
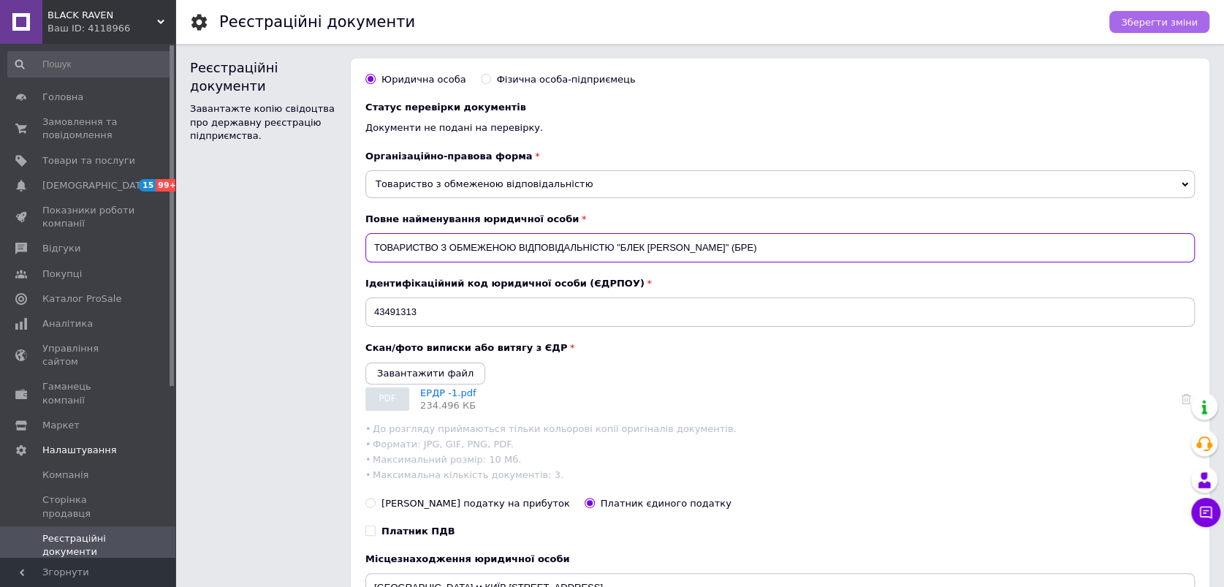
type input "ТОВАРИСТВО З ОБМЕЖЕНОЮ ВІДПОВІДАЛЬНІСТЮ "БЛЕК РЕЙВЕН ЕДЖЕНСІ" (БРЕ)"
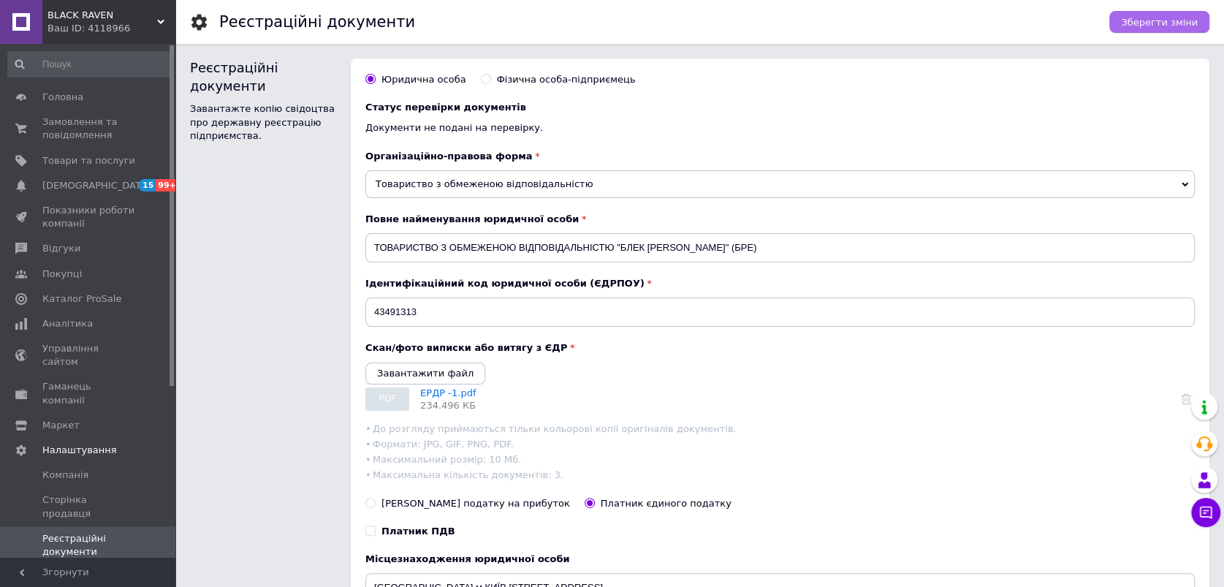
click at [1168, 18] on span "Зберегти зміни" at bounding box center [1159, 22] width 77 height 11
click at [83, 319] on span "Аналітика" at bounding box center [67, 323] width 50 height 13
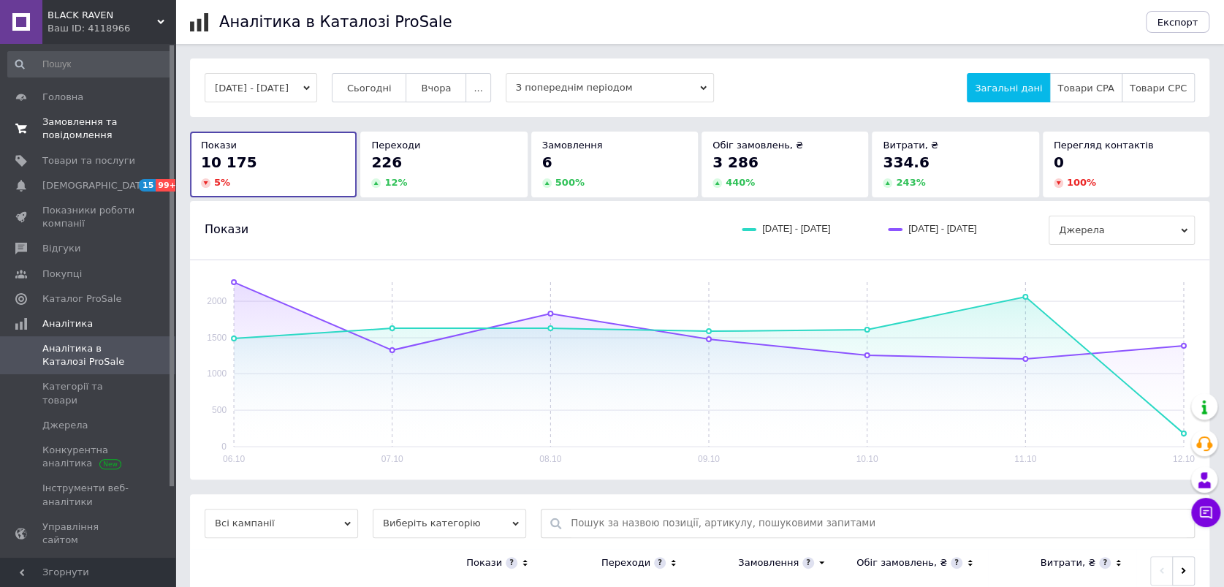
click at [58, 123] on span "Замовлення та повідомлення" at bounding box center [88, 128] width 93 height 26
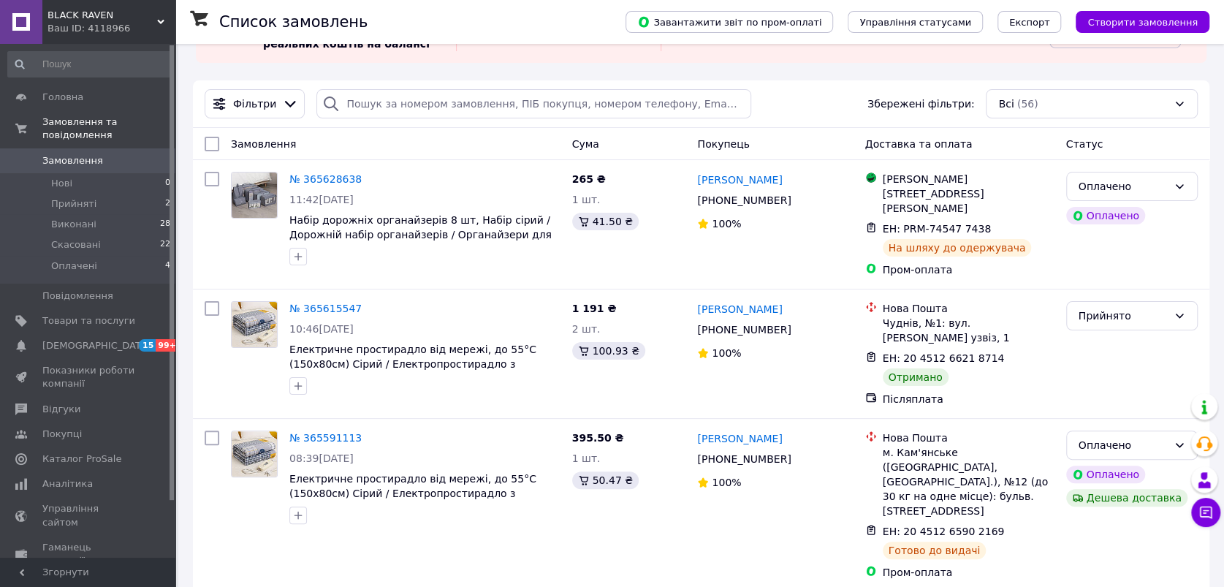
scroll to position [81, 0]
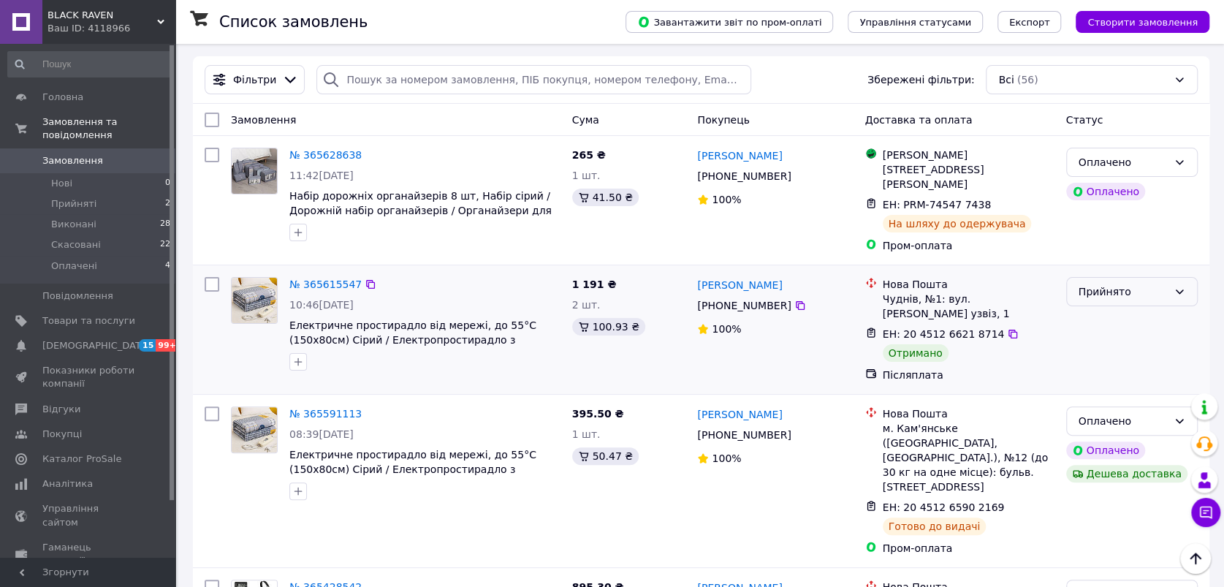
click at [1119, 289] on div "Прийнято" at bounding box center [1132, 291] width 132 height 29
click at [1105, 305] on li "Виконано" at bounding box center [1131, 311] width 130 height 26
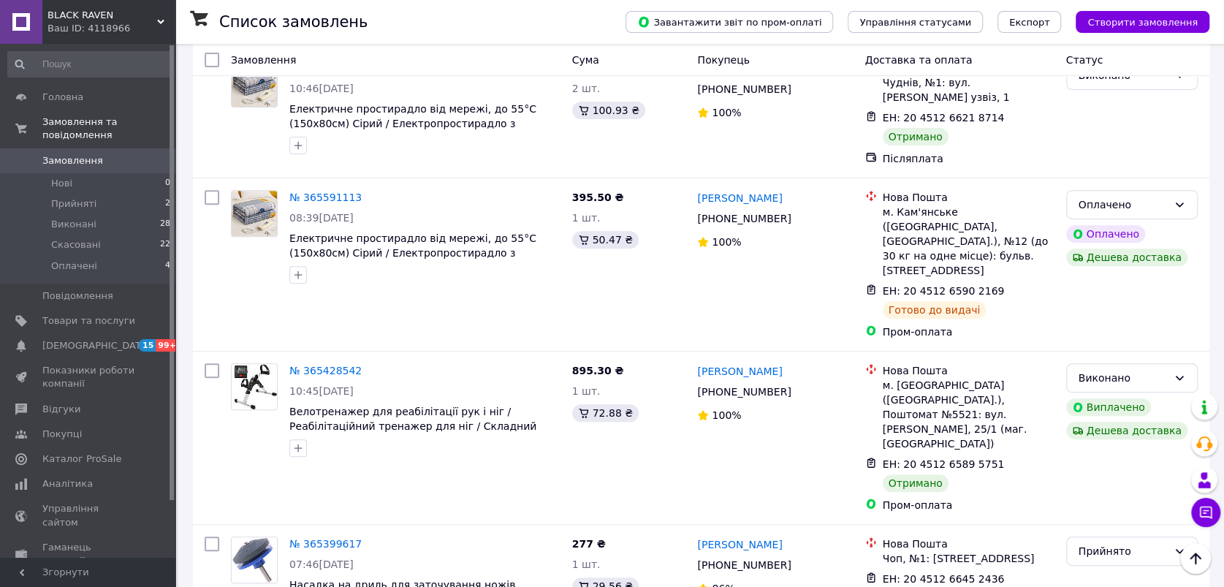
scroll to position [324, 0]
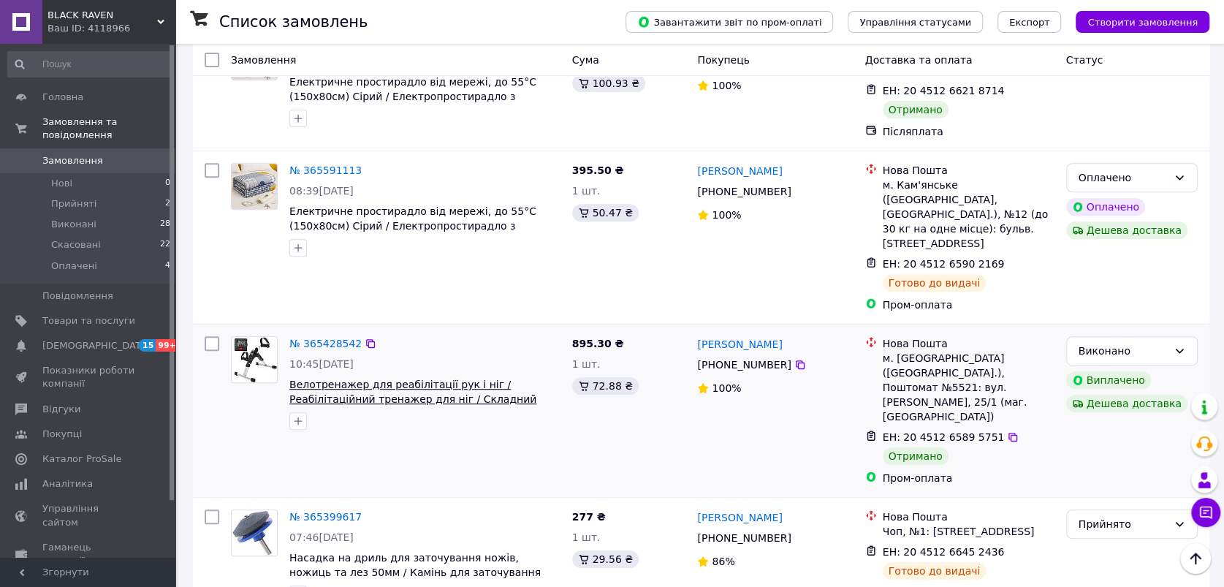
click at [441, 378] on span "Велотренажер для реабілітації рук і ніг / Реабілітаційний тренажер для ніг / Ск…" at bounding box center [412, 398] width 247 height 41
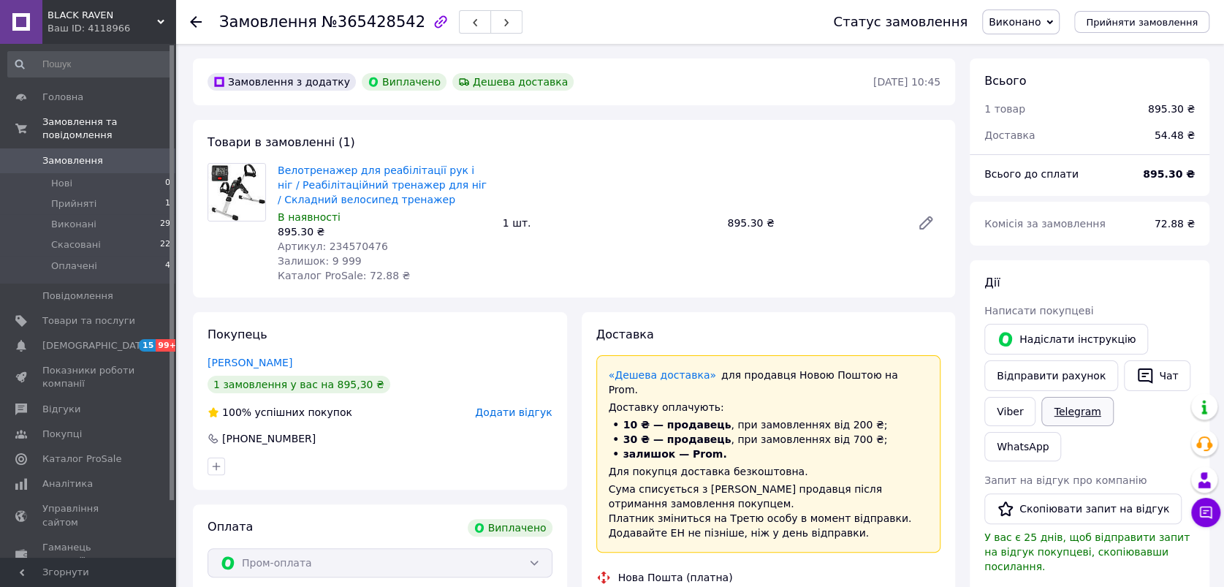
scroll to position [162, 0]
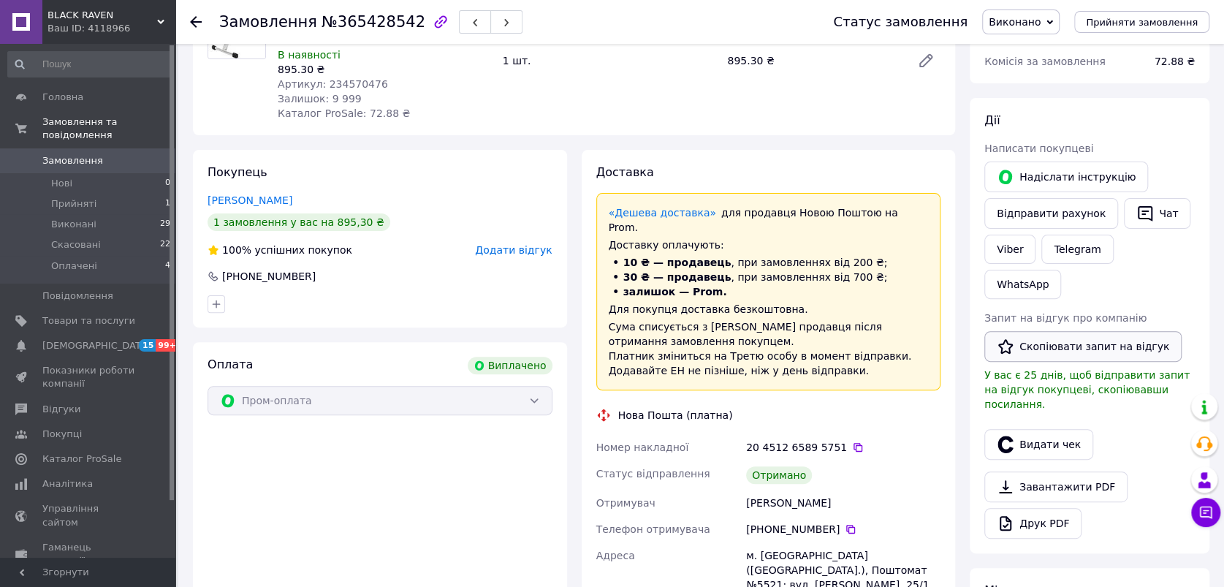
click at [1063, 331] on button "Скопіювати запит на відгук" at bounding box center [1082, 346] width 197 height 31
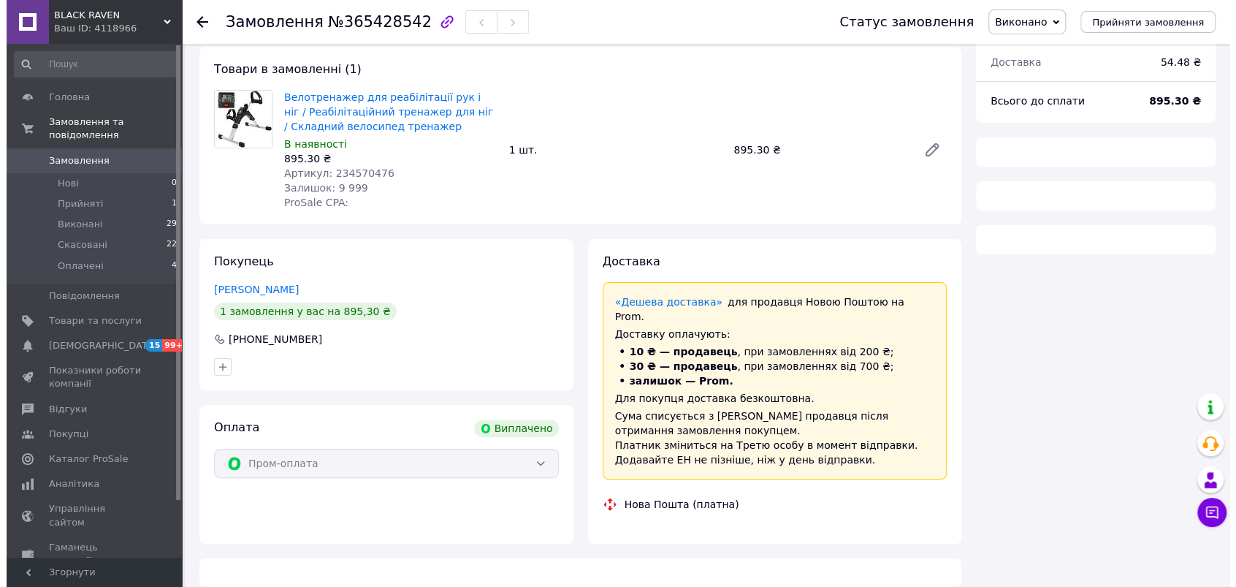
scroll to position [81, 0]
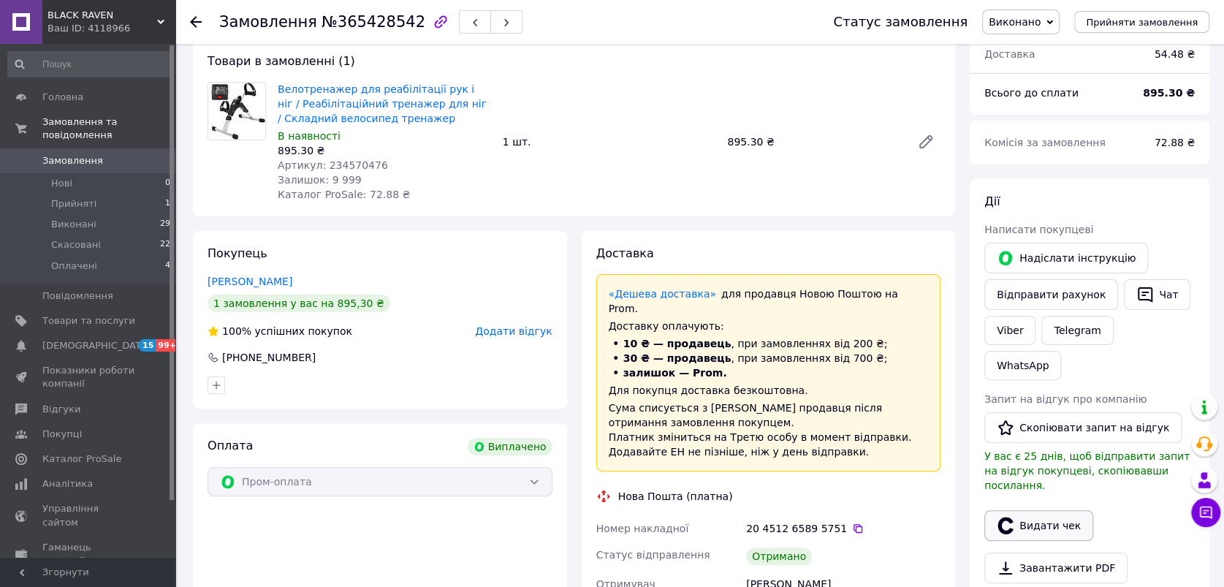
click at [1047, 510] on button "Видати чек" at bounding box center [1038, 525] width 109 height 31
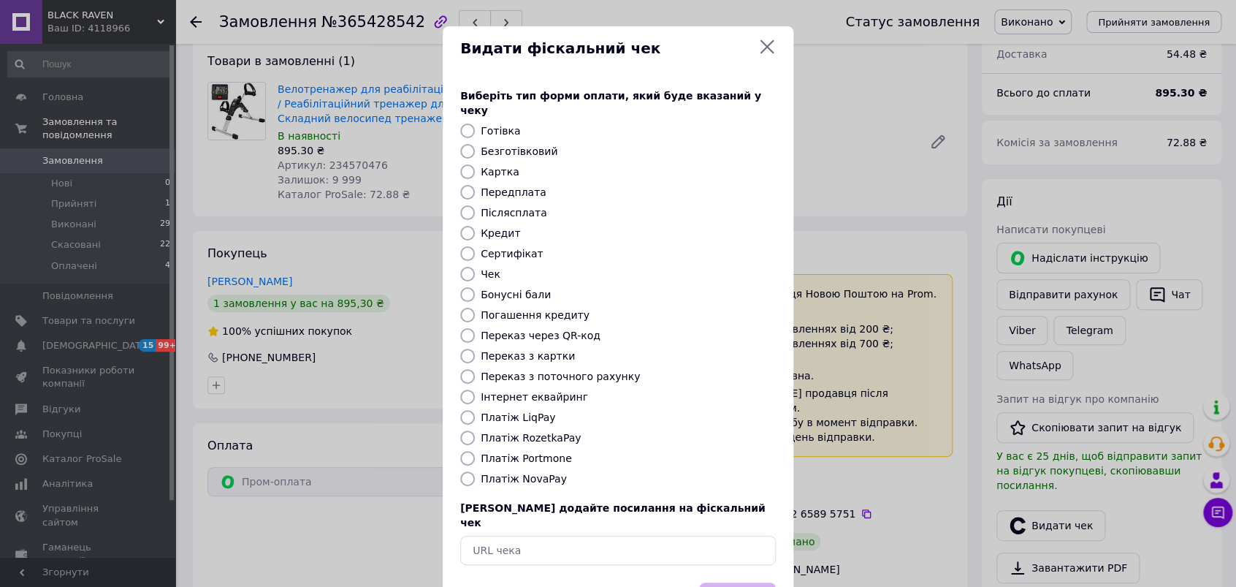
click at [460, 389] on input "Інтернет еквайринг" at bounding box center [467, 396] width 15 height 15
radio input "true"
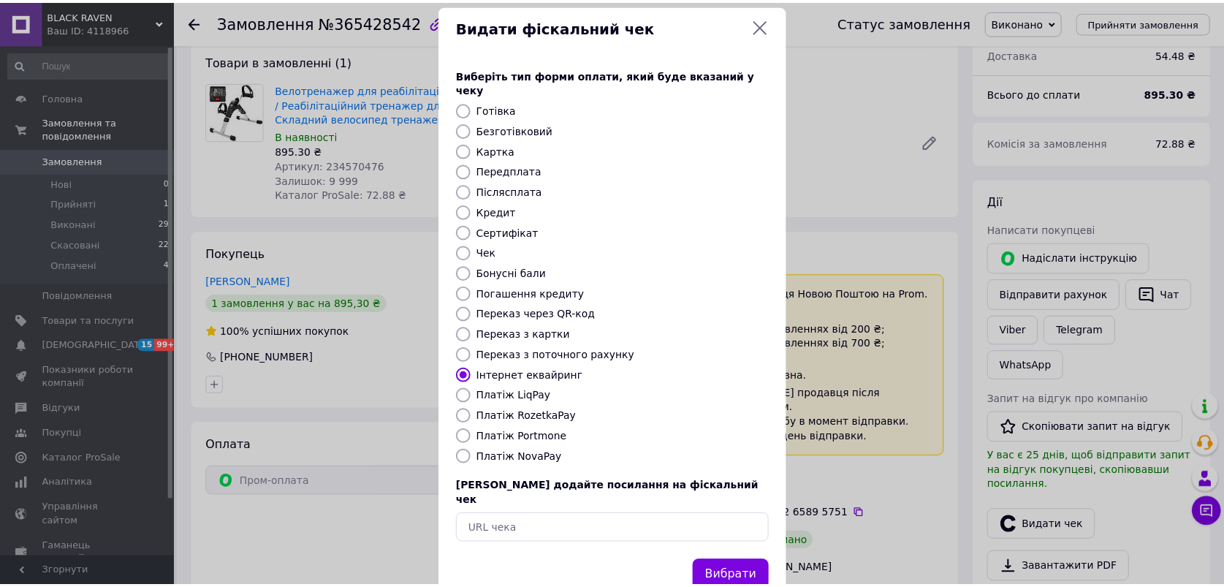
scroll to position [41, 0]
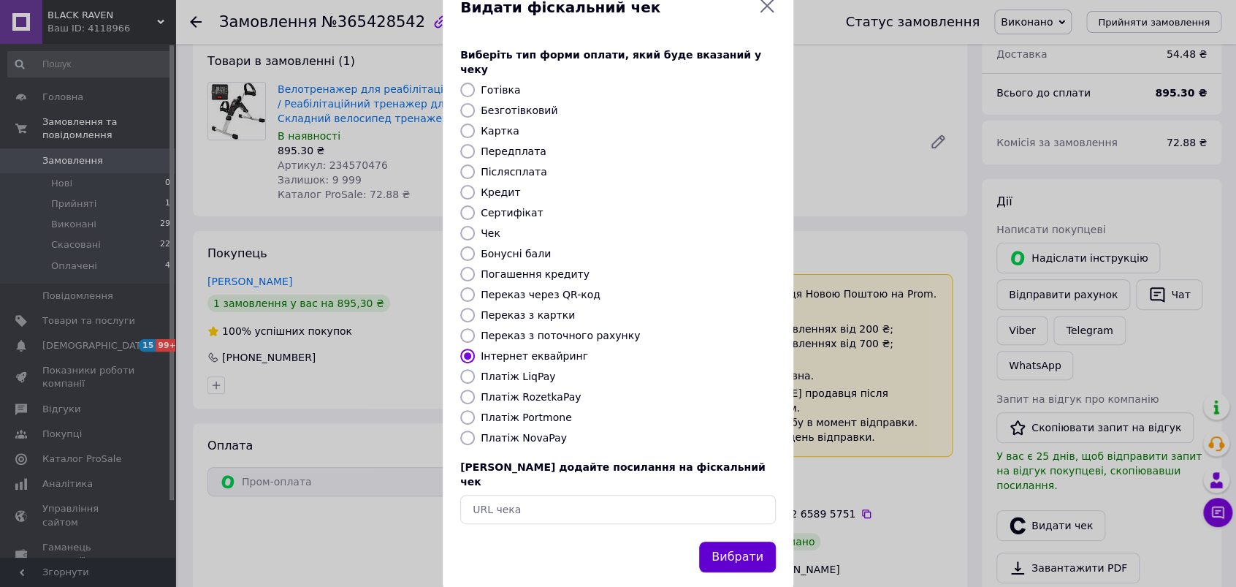
click at [740, 541] on button "Вибрати" at bounding box center [737, 556] width 77 height 31
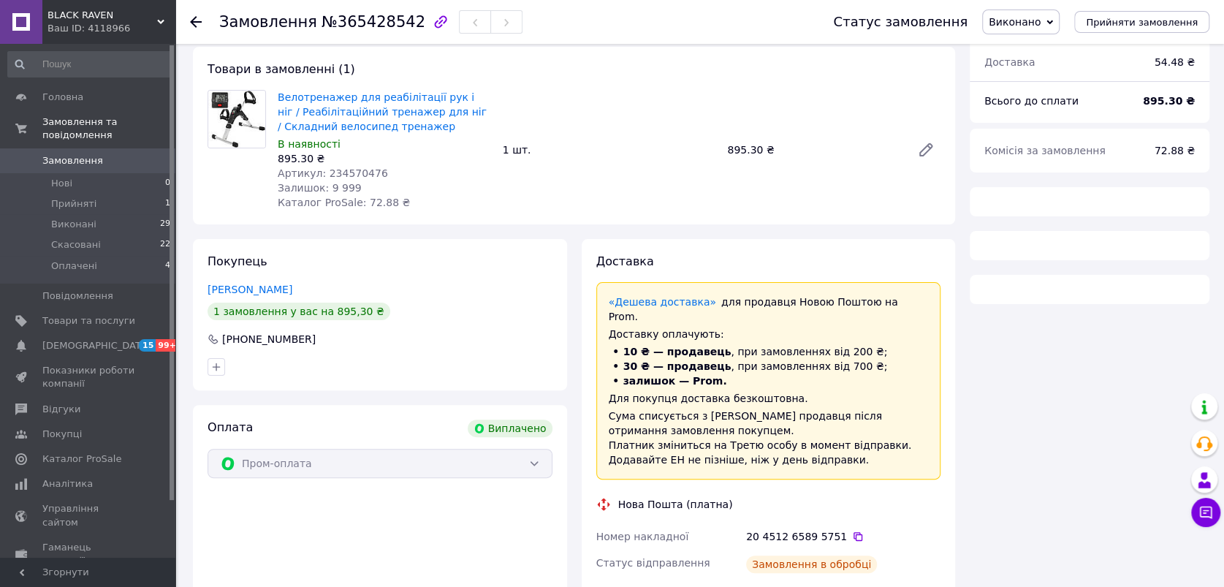
scroll to position [81, 0]
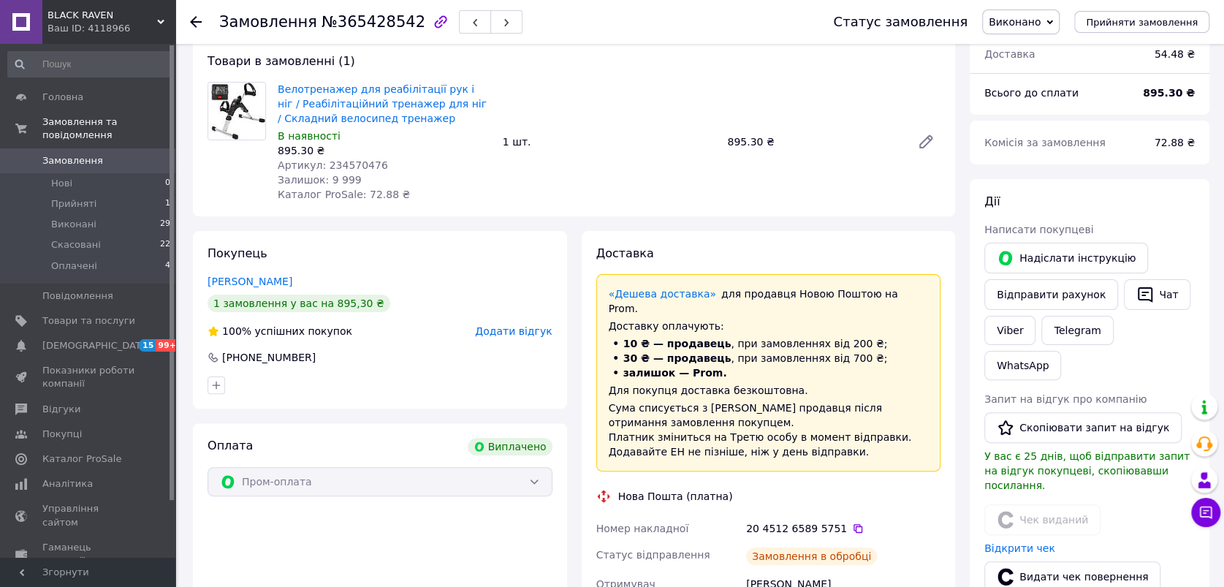
click at [194, 21] on use at bounding box center [196, 22] width 12 height 12
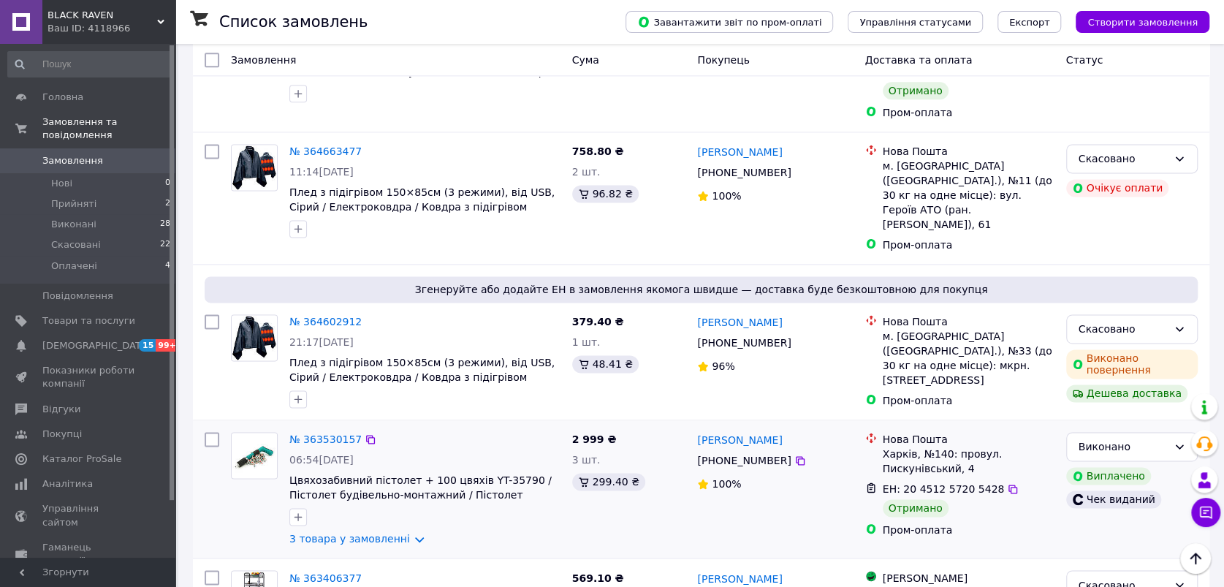
scroll to position [1217, 0]
